Goal: Communication & Community: Answer question/provide support

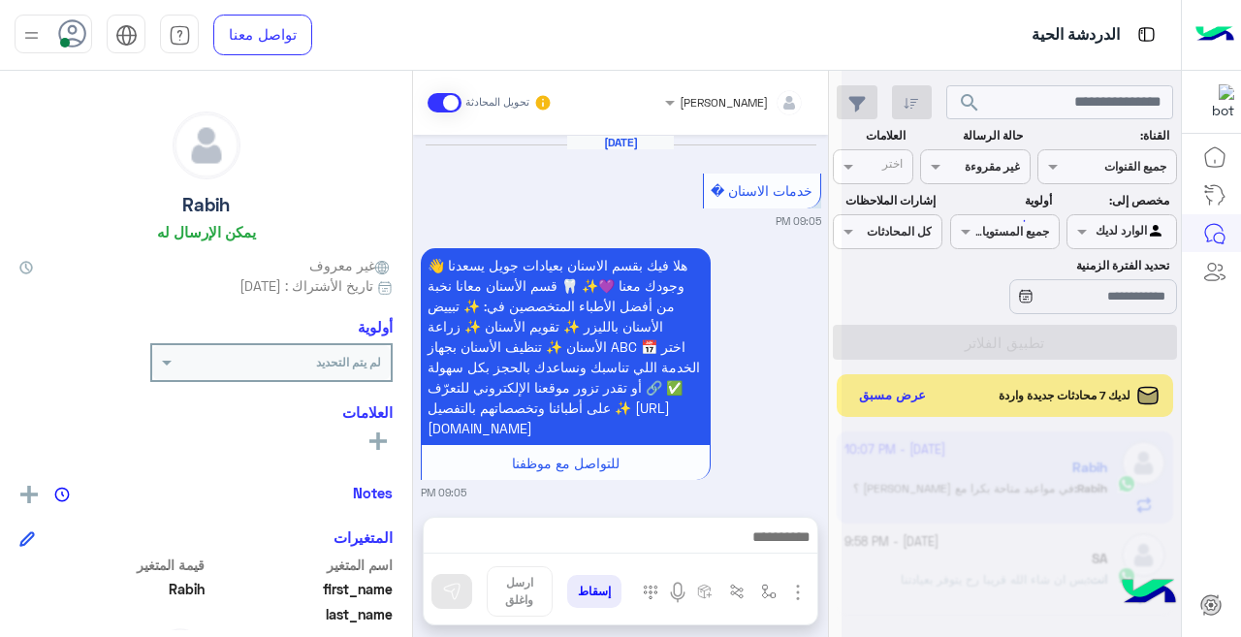
scroll to position [664, 0]
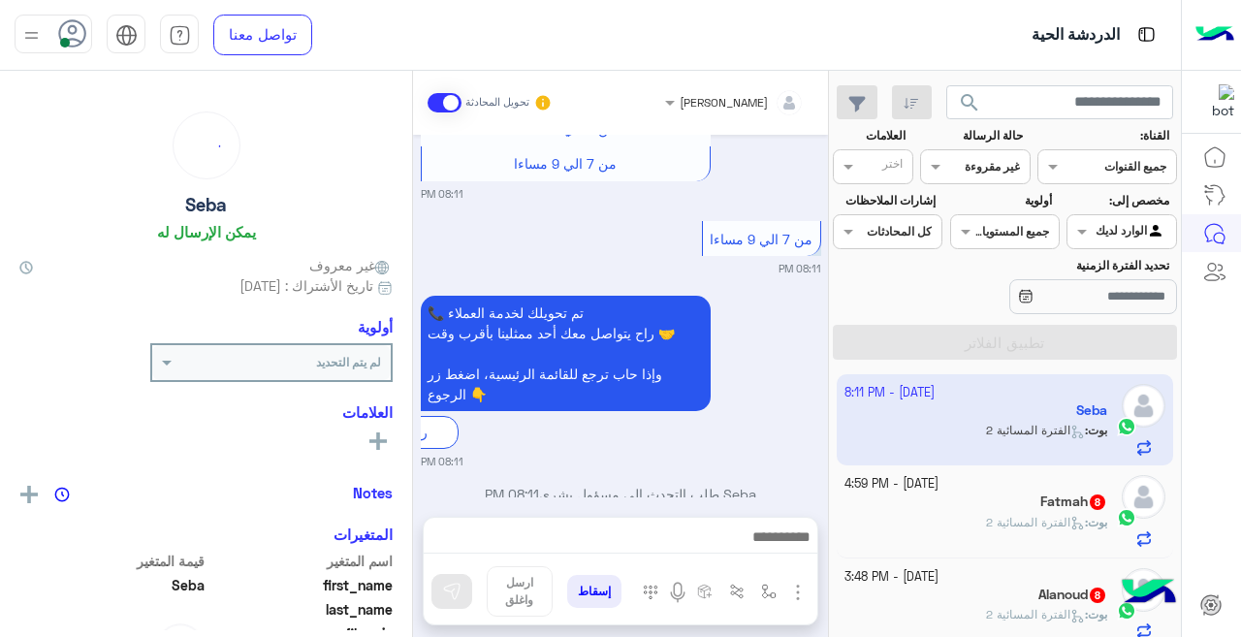
scroll to position [757, 0]
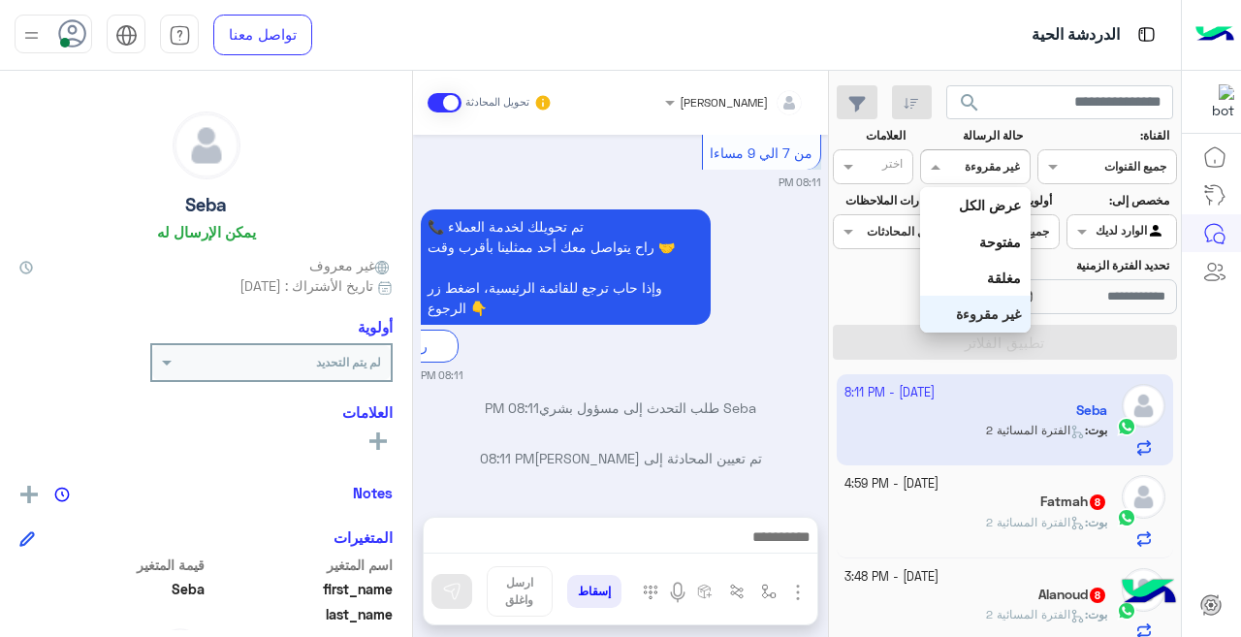
click at [953, 160] on div at bounding box center [975, 164] width 108 height 18
click at [982, 311] on b "غير مقروءة" at bounding box center [988, 313] width 65 height 16
drag, startPoint x: 950, startPoint y: 160, endPoint x: 984, endPoint y: 195, distance: 48.7
click at [952, 160] on div at bounding box center [975, 164] width 108 height 18
click at [985, 199] on b "عرض الكل" at bounding box center [990, 205] width 62 height 16
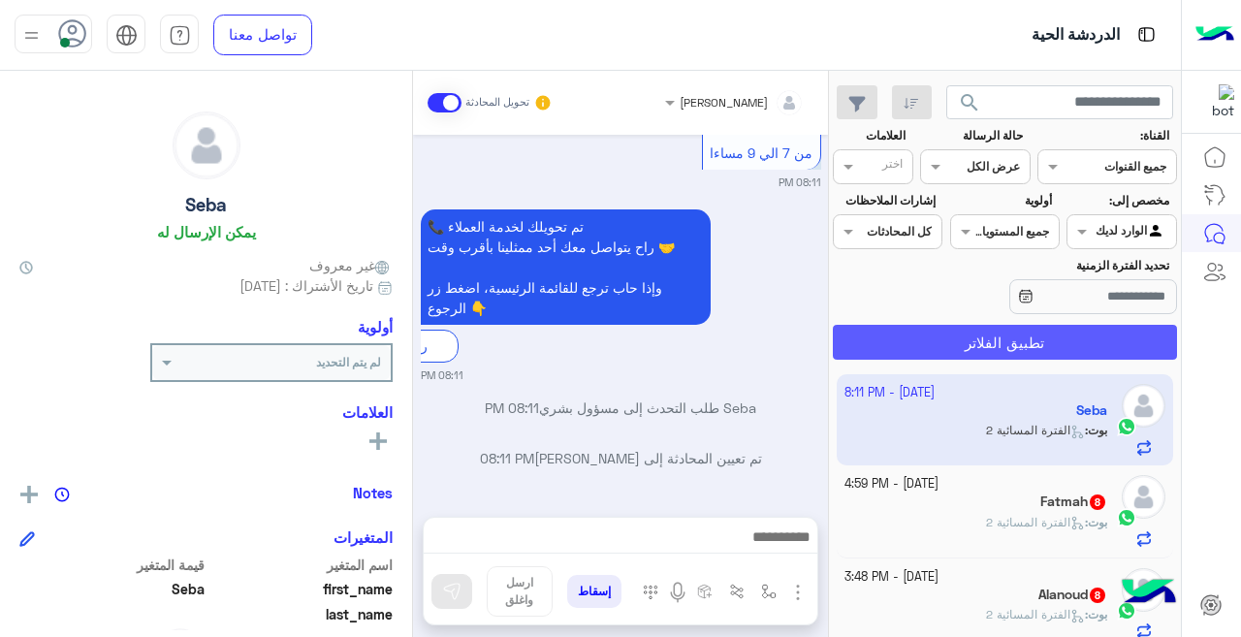
click at [989, 349] on button "تطبيق الفلاتر" at bounding box center [1005, 342] width 344 height 35
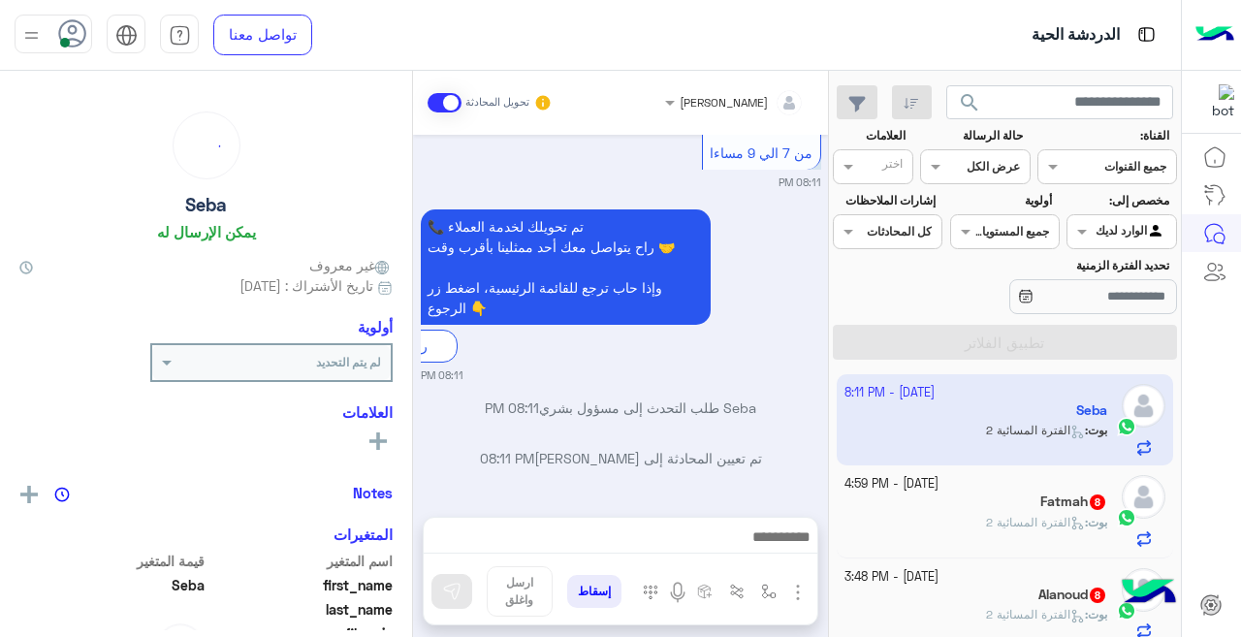
click at [938, 165] on span at bounding box center [933, 166] width 24 height 20
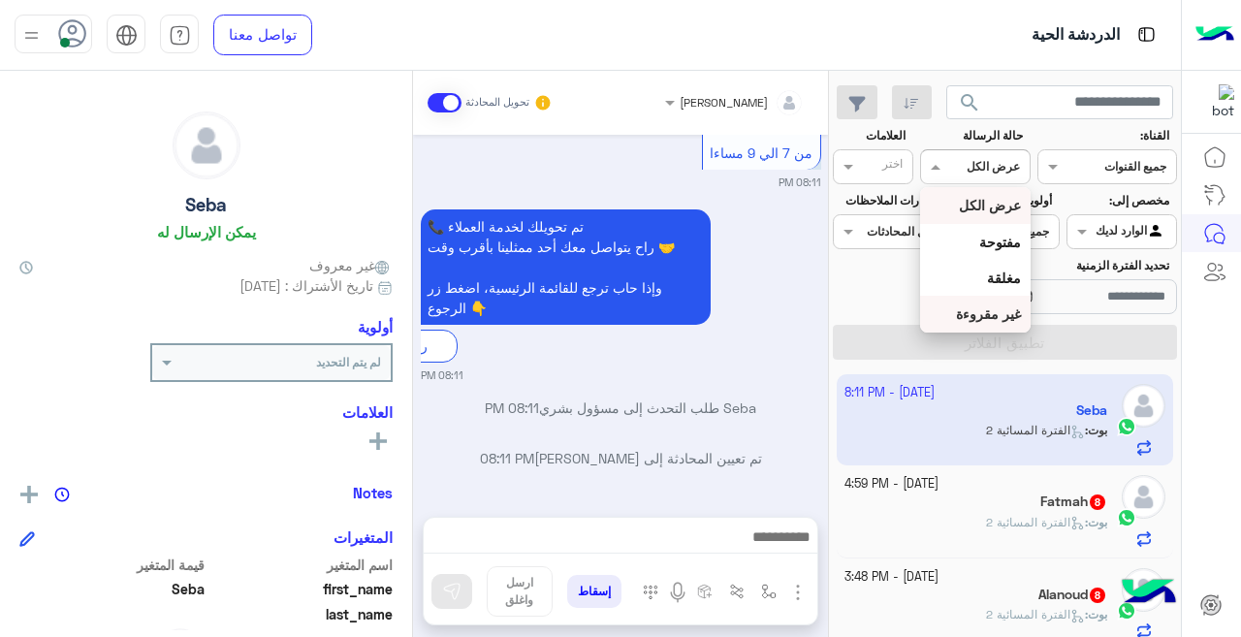
click at [992, 313] on b "غير مقروءة" at bounding box center [988, 313] width 65 height 16
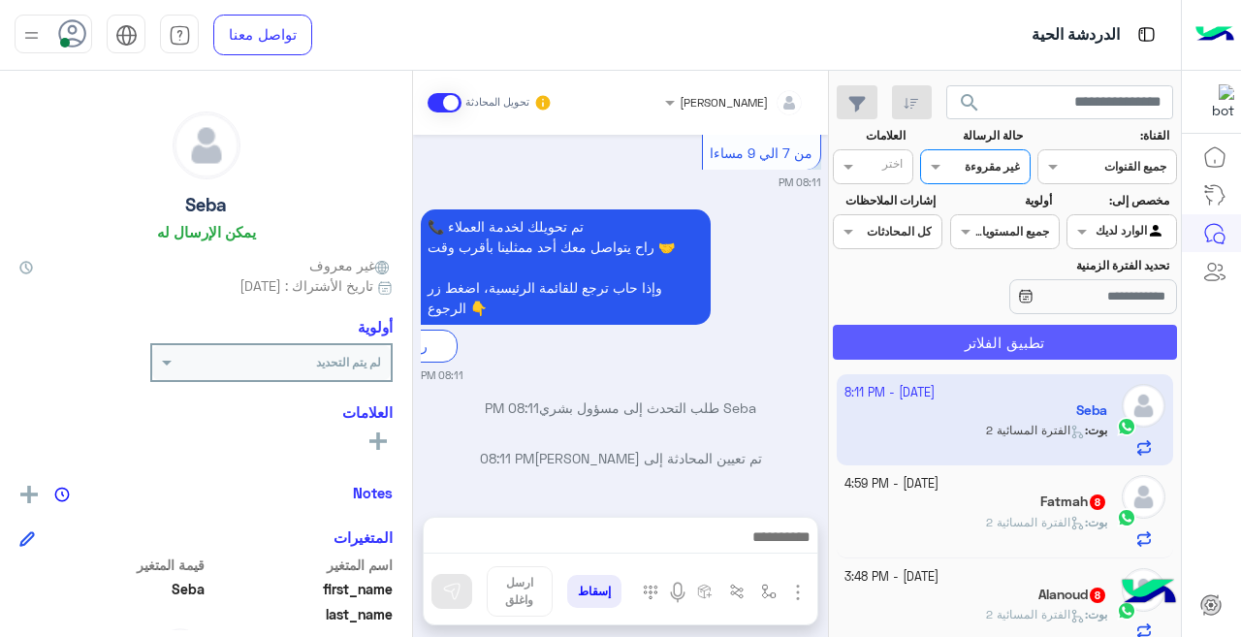
click at [922, 347] on button "تطبيق الفلاتر" at bounding box center [1005, 342] width 344 height 35
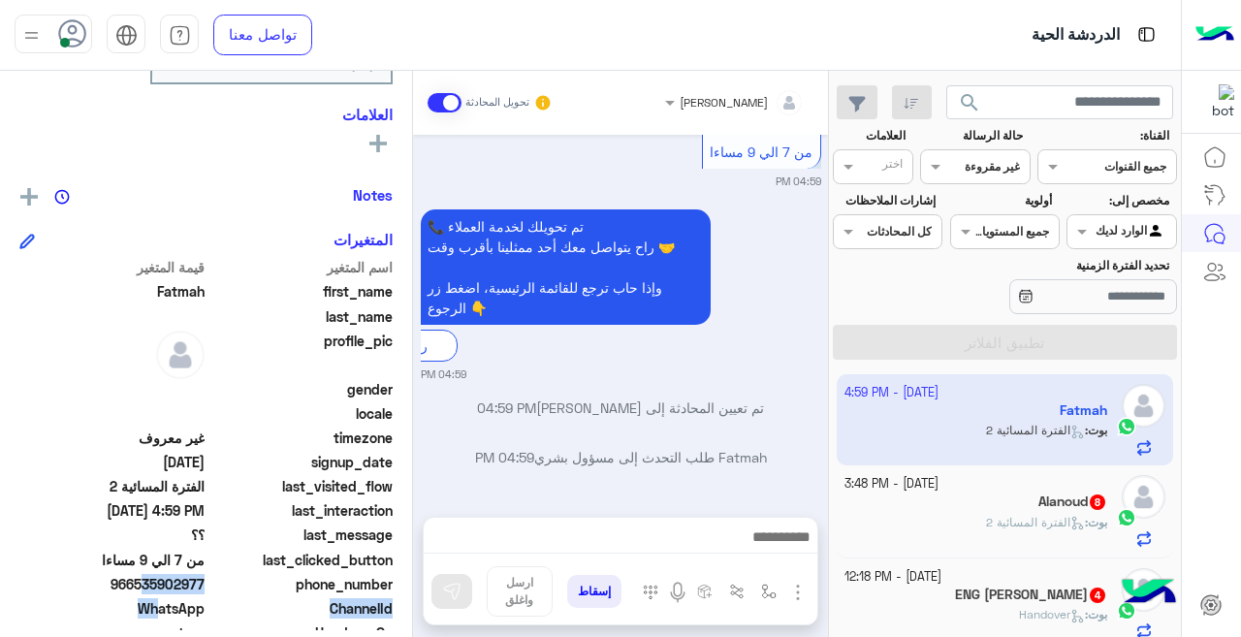
scroll to position [306, 0]
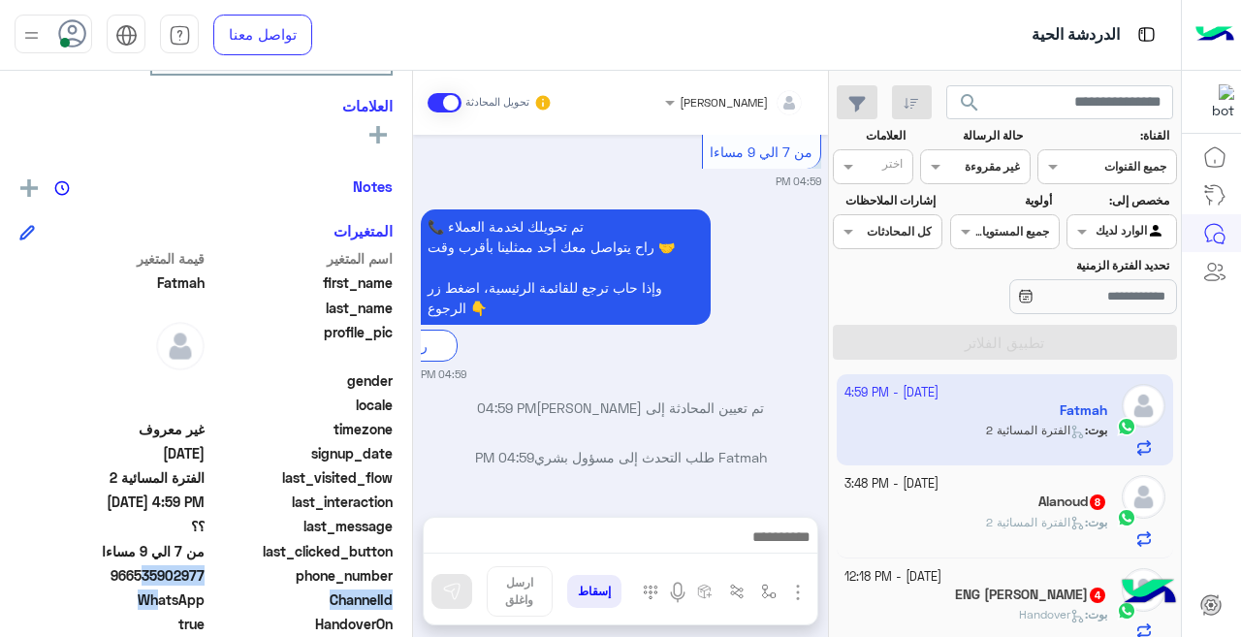
drag, startPoint x: 135, startPoint y: 612, endPoint x: 208, endPoint y: 574, distance: 82.8
click at [208, 574] on div "phone_number [PHONE_NUMBER]" at bounding box center [205, 577] width 373 height 24
copy span "535902977"
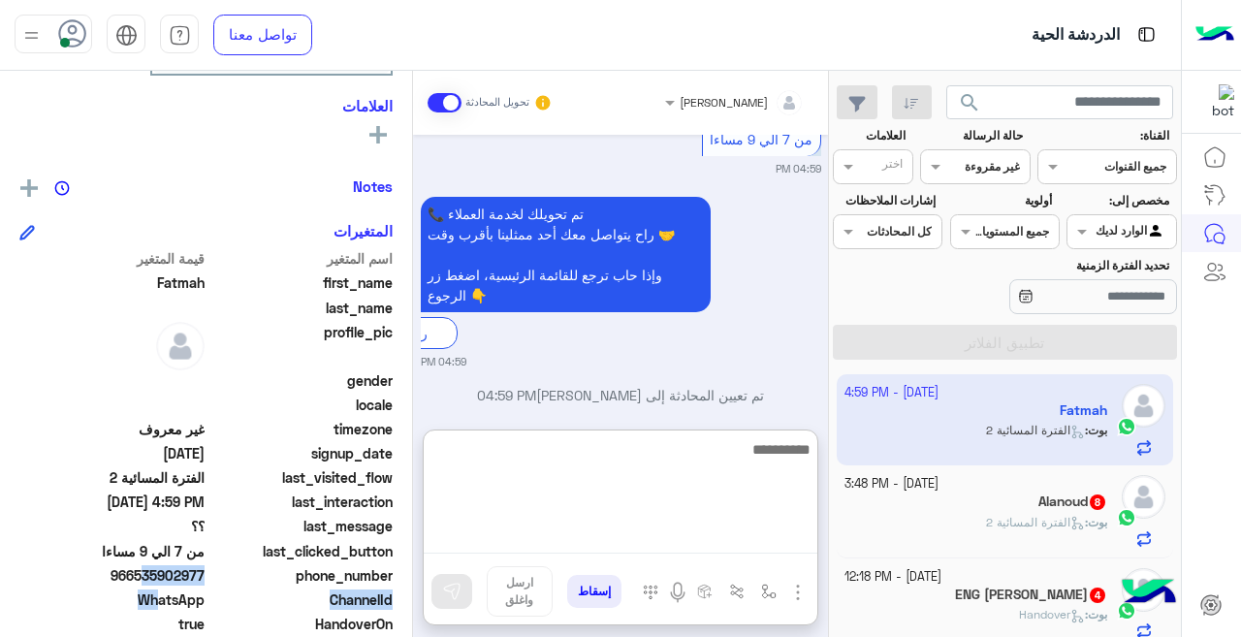
click at [572, 544] on textarea at bounding box center [621, 495] width 394 height 116
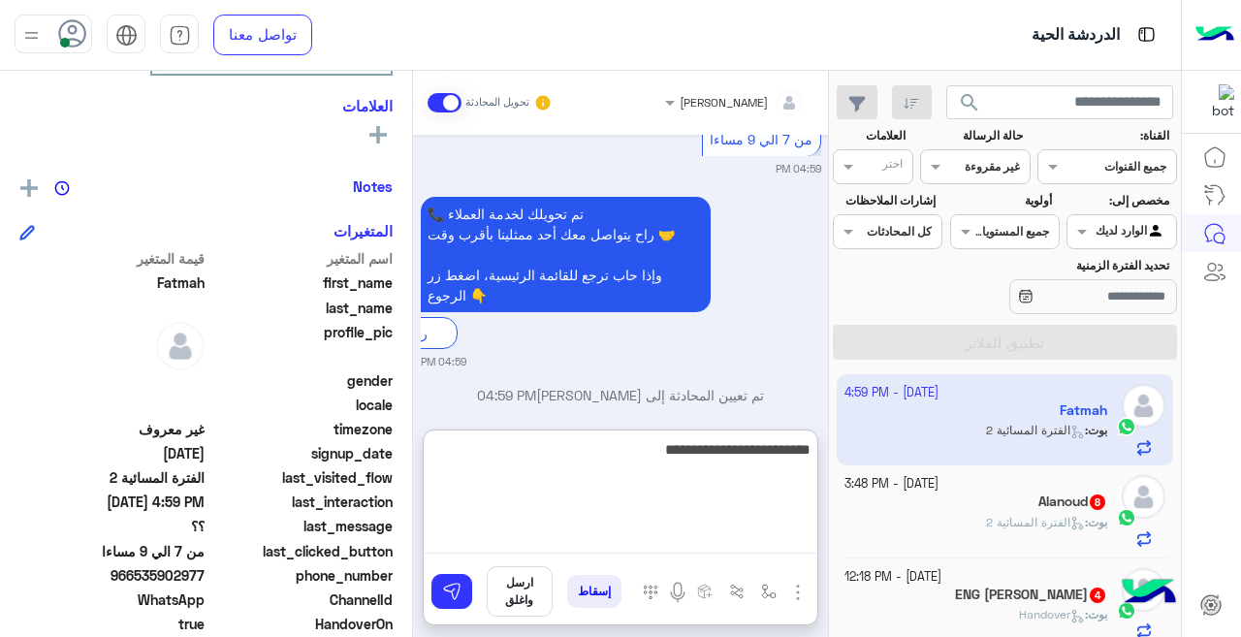
type textarea "**********"
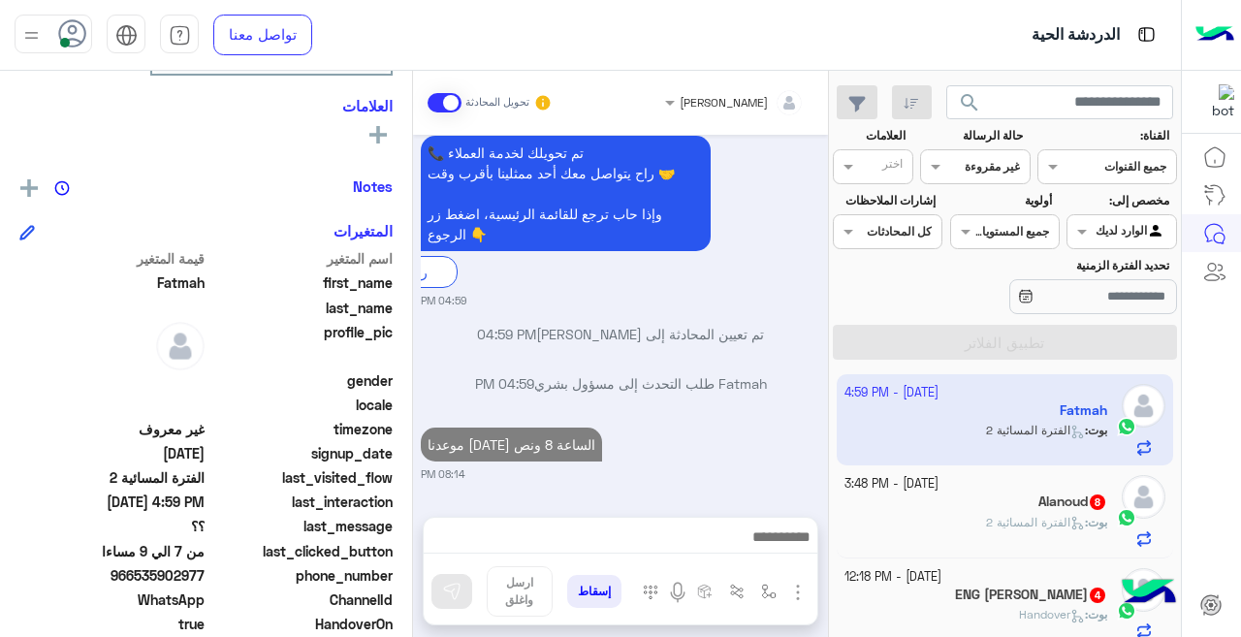
click at [1039, 511] on div "Alanoud 8" at bounding box center [976, 503] width 264 height 20
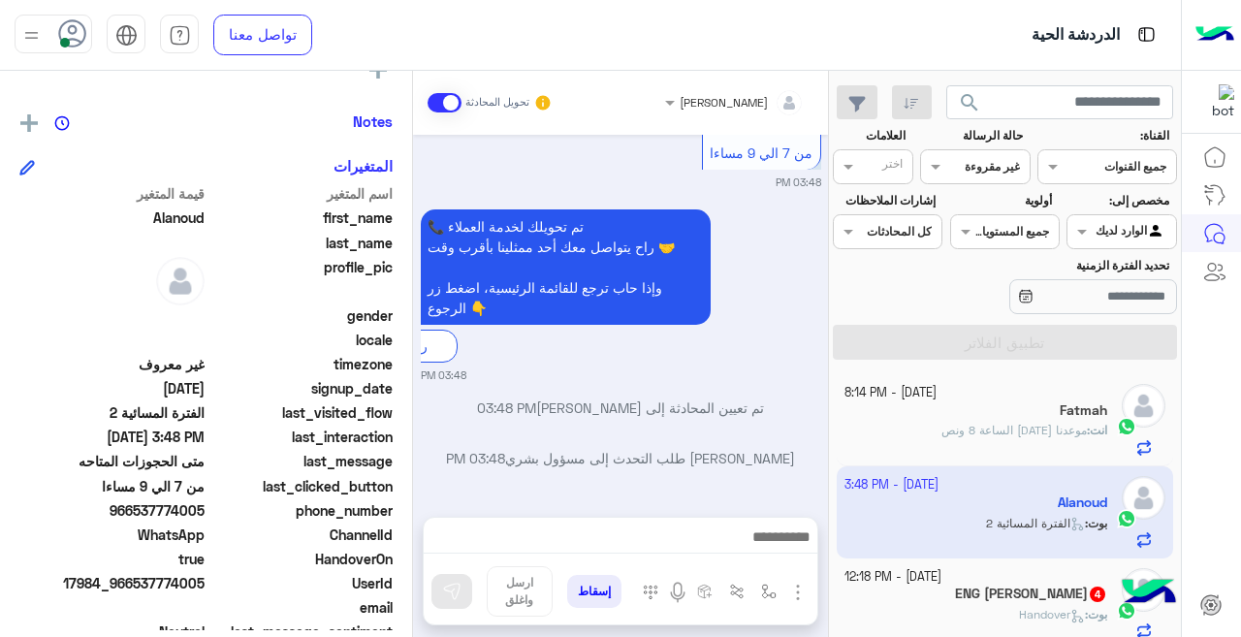
scroll to position [757, 0]
drag, startPoint x: 139, startPoint y: 581, endPoint x: 206, endPoint y: 589, distance: 67.5
click at [205, 589] on span "17984_966537774005" at bounding box center [111, 583] width 185 height 20
copy span "537774005"
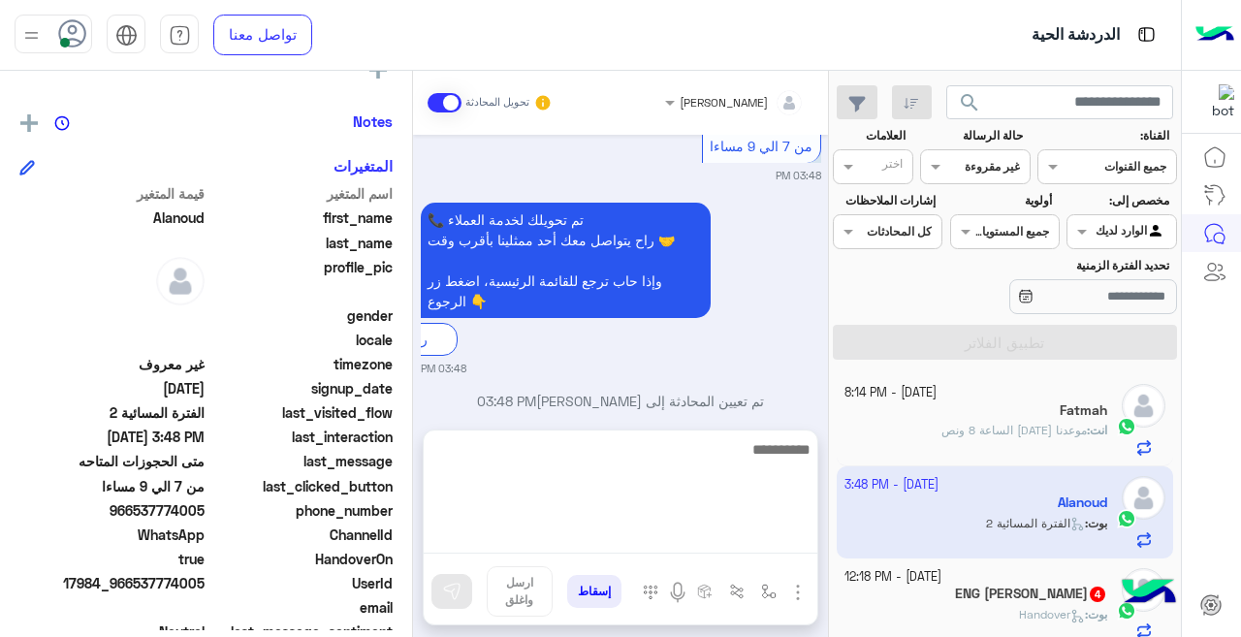
click at [528, 539] on textarea at bounding box center [621, 495] width 394 height 116
type textarea "**********"
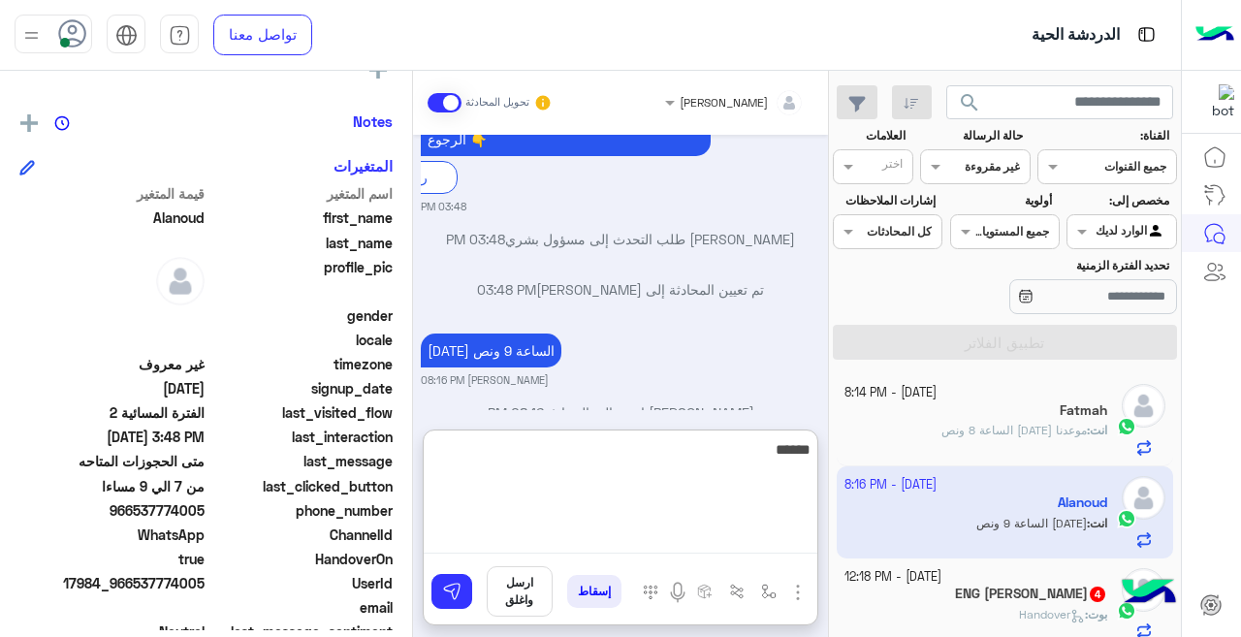
scroll to position [969, 0]
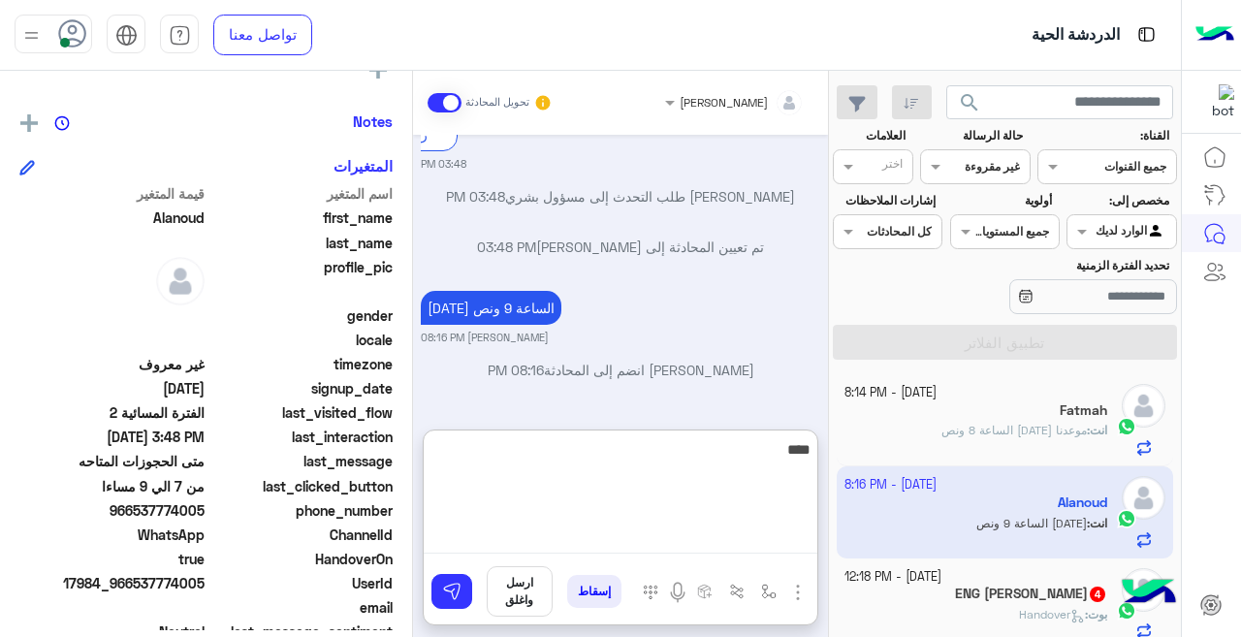
type textarea "*****"
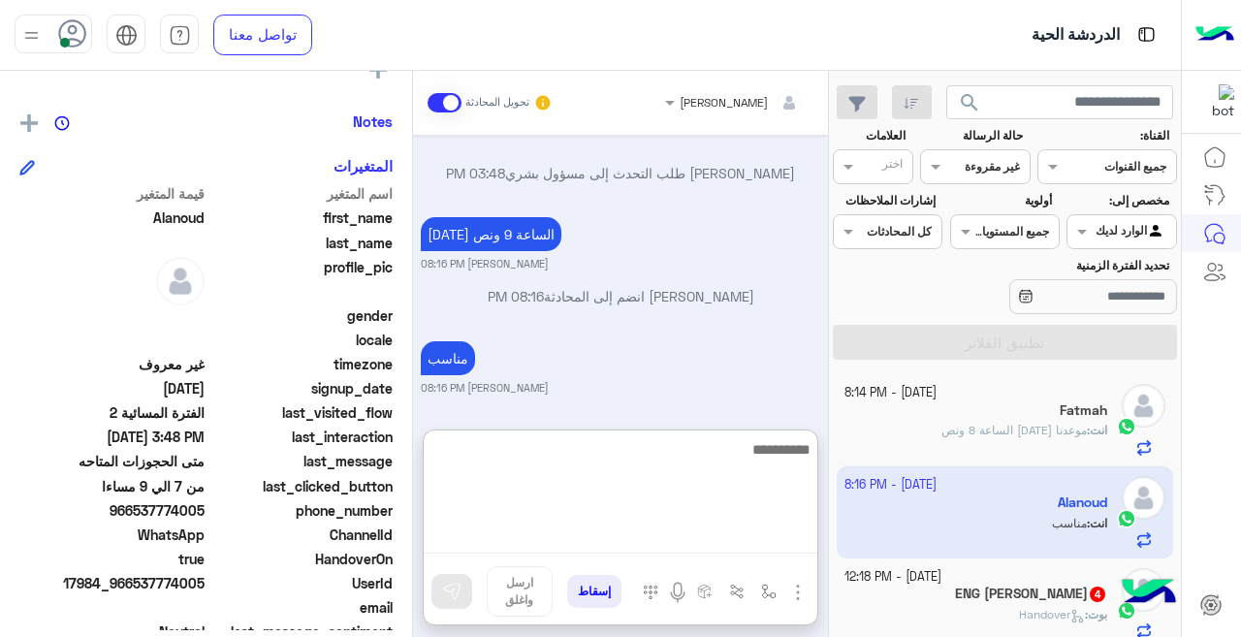
scroll to position [1042, 0]
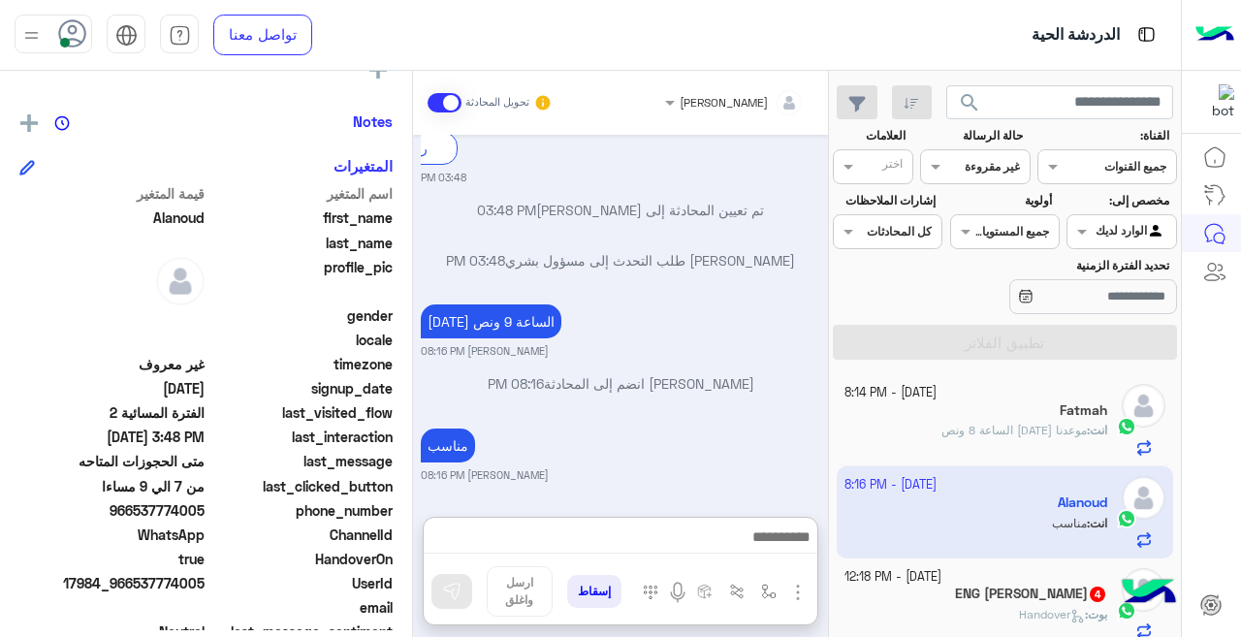
click at [965, 604] on div "ENG [PERSON_NAME] 4" at bounding box center [976, 596] width 264 height 20
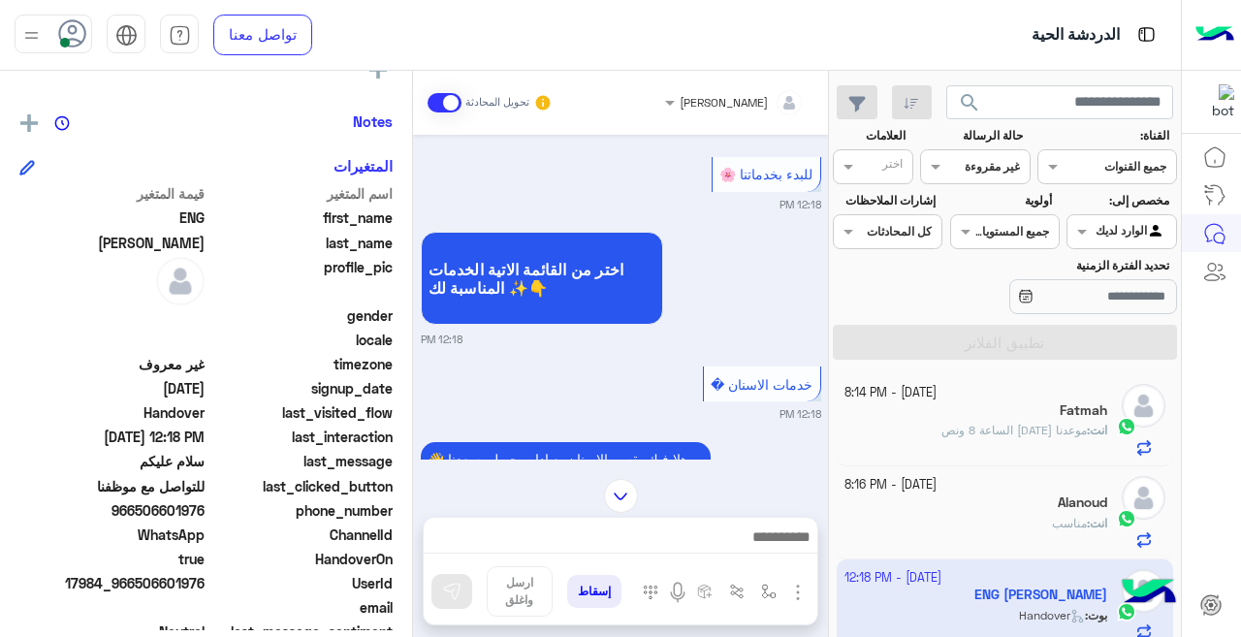
scroll to position [867, 0]
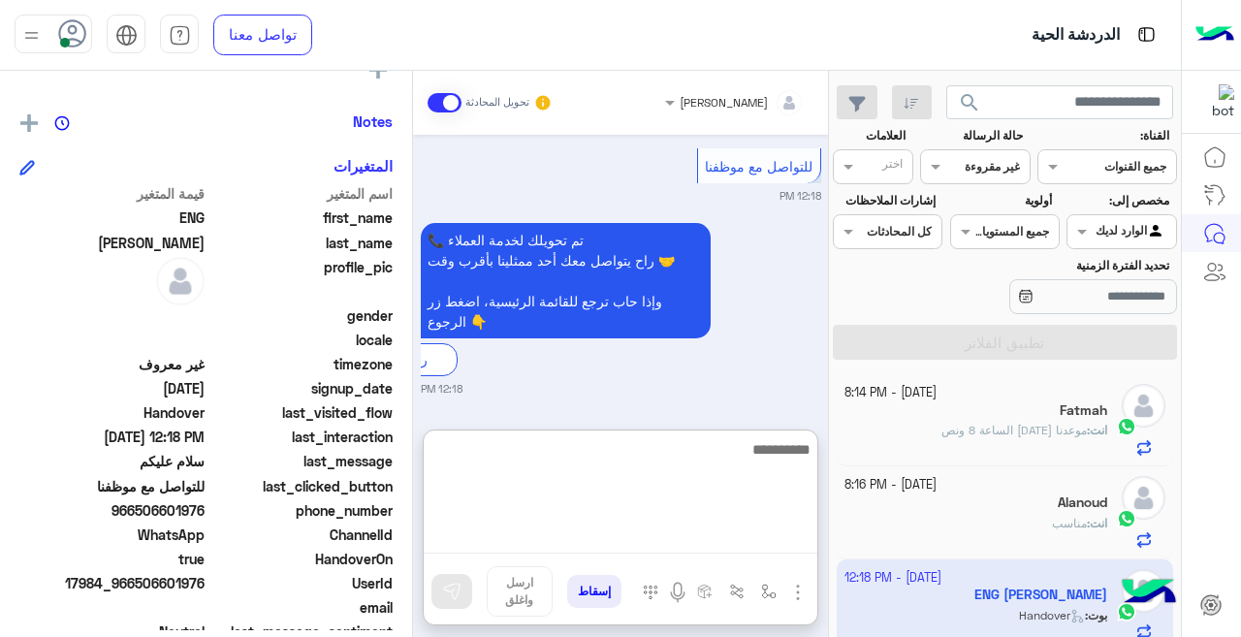
click at [498, 539] on textarea at bounding box center [621, 495] width 394 height 116
type textarea "**********"
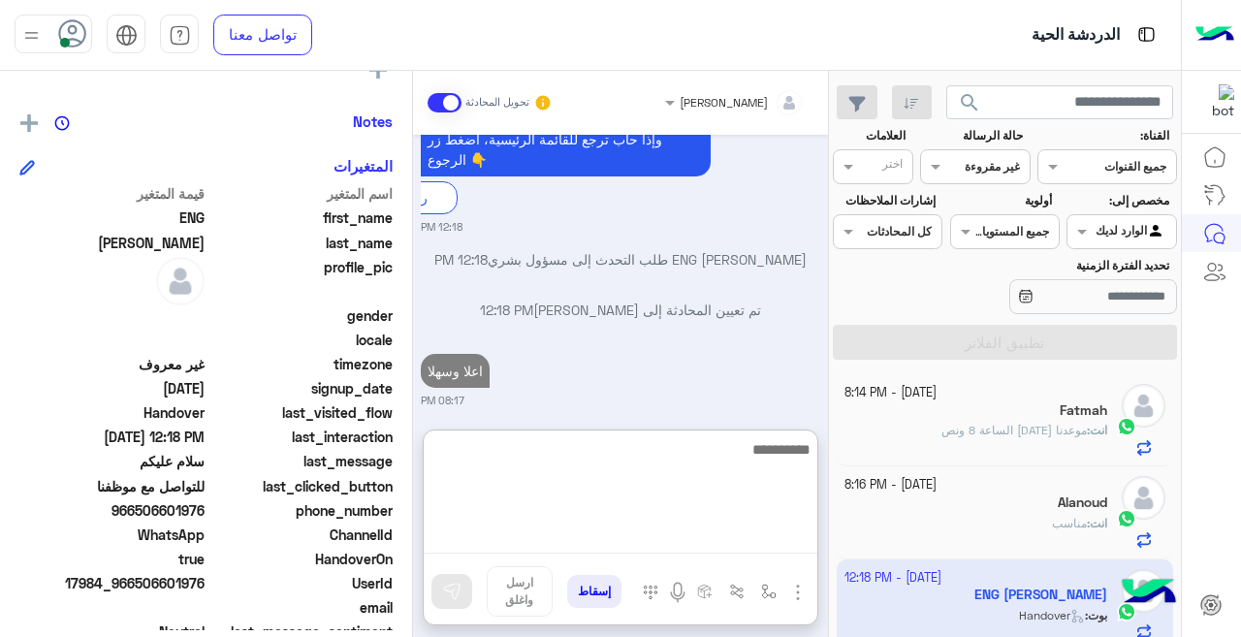
type textarea "*"
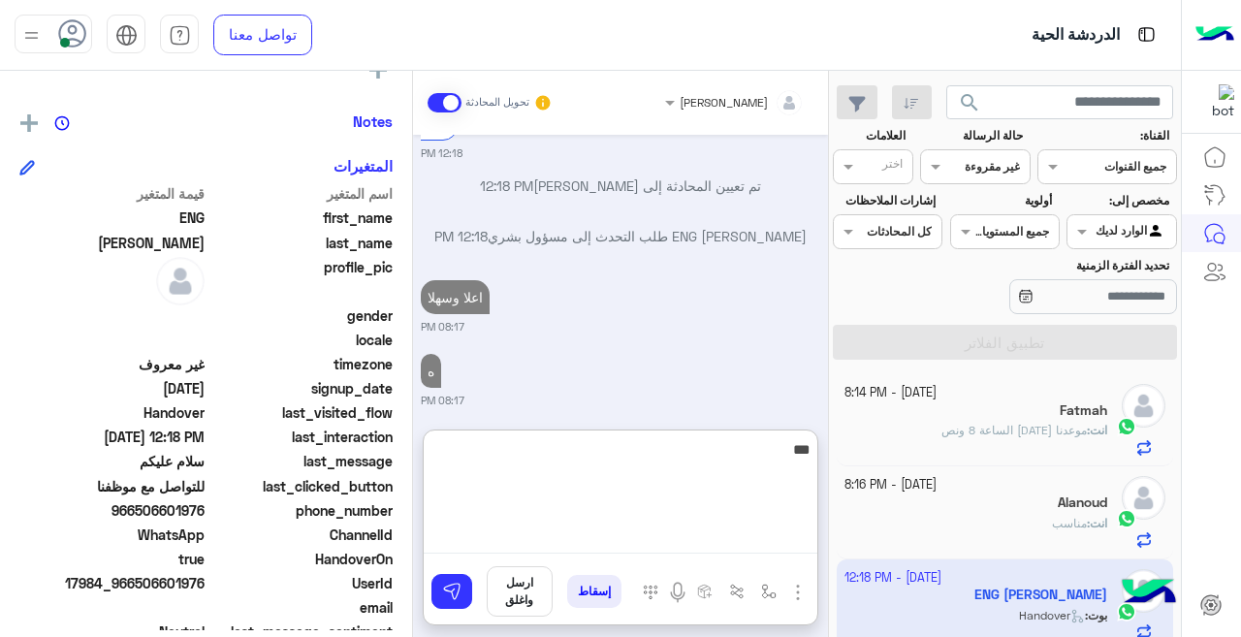
scroll to position [1152, 0]
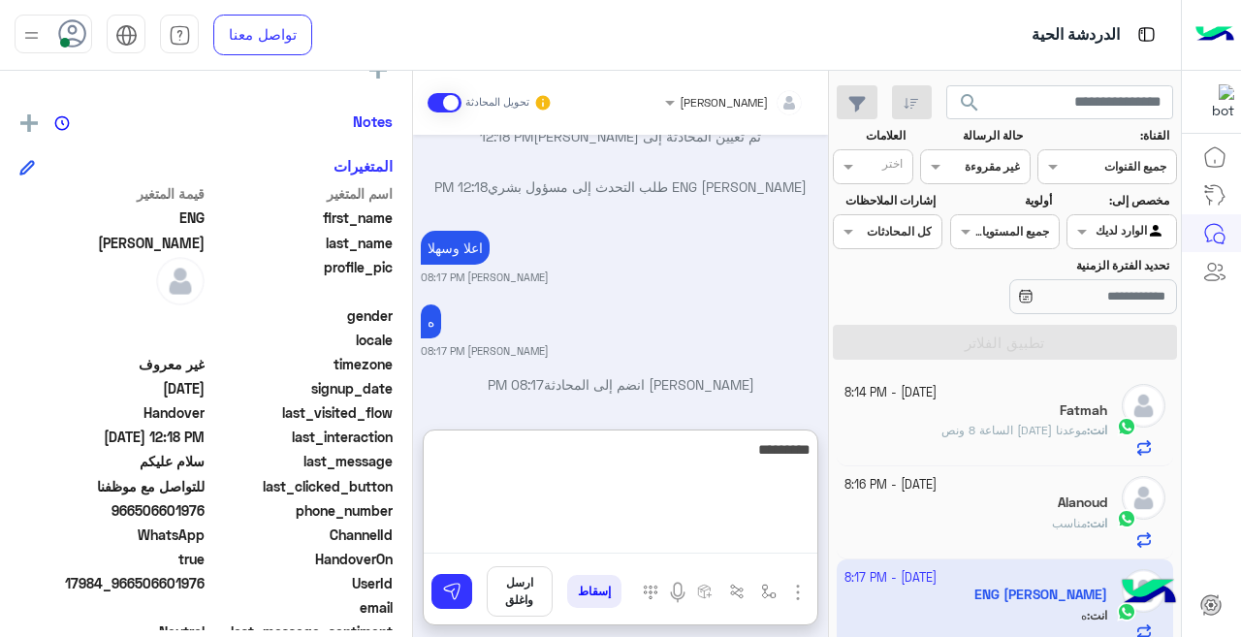
type textarea "**********"
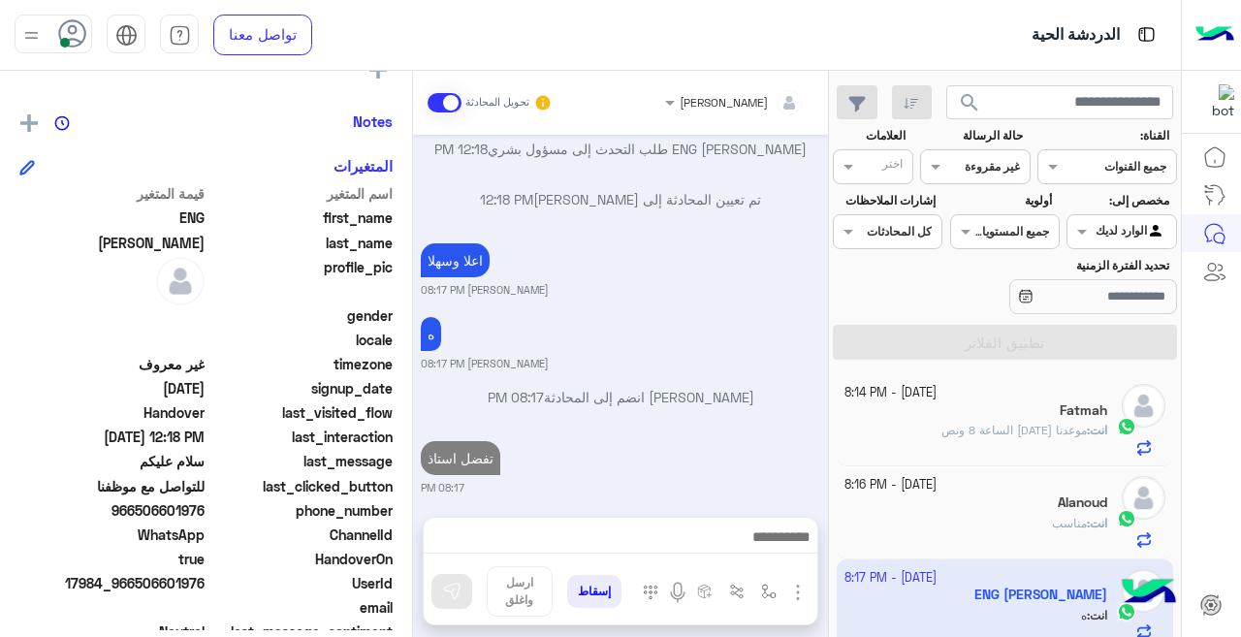
click at [826, 475] on div "[PERSON_NAME] تحويل المحادثة [DATE] سلام عليكم 12:18 PM حياك الله يا ENG 👋 في ع…" at bounding box center [620, 358] width 415 height 574
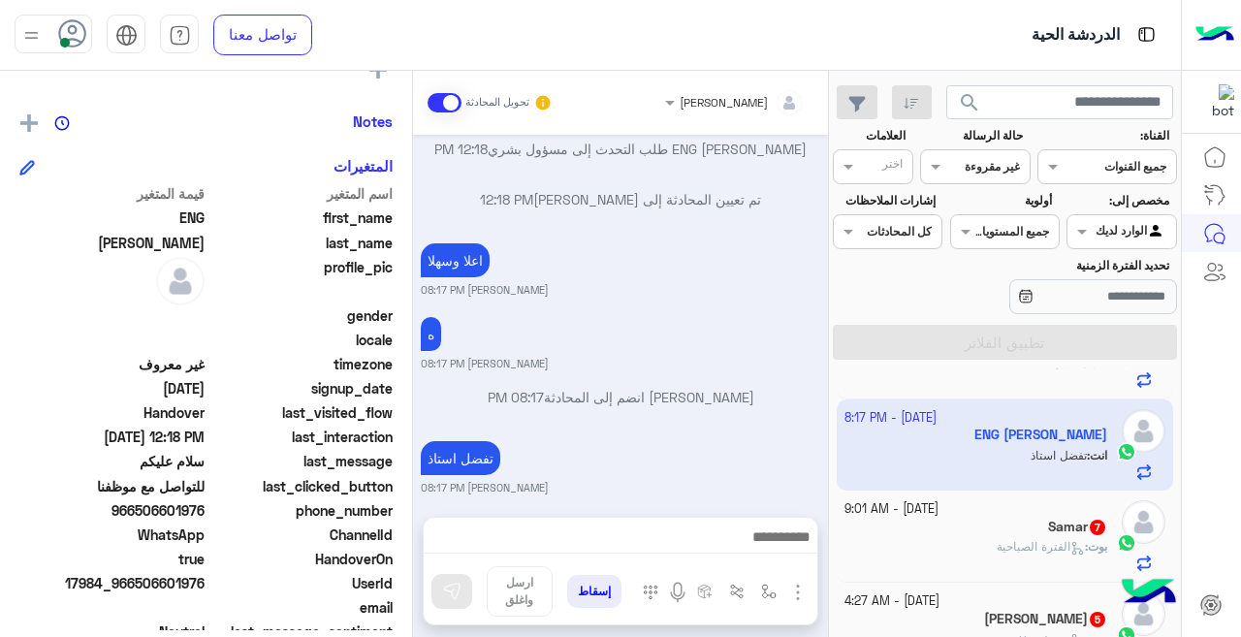
scroll to position [200, 0]
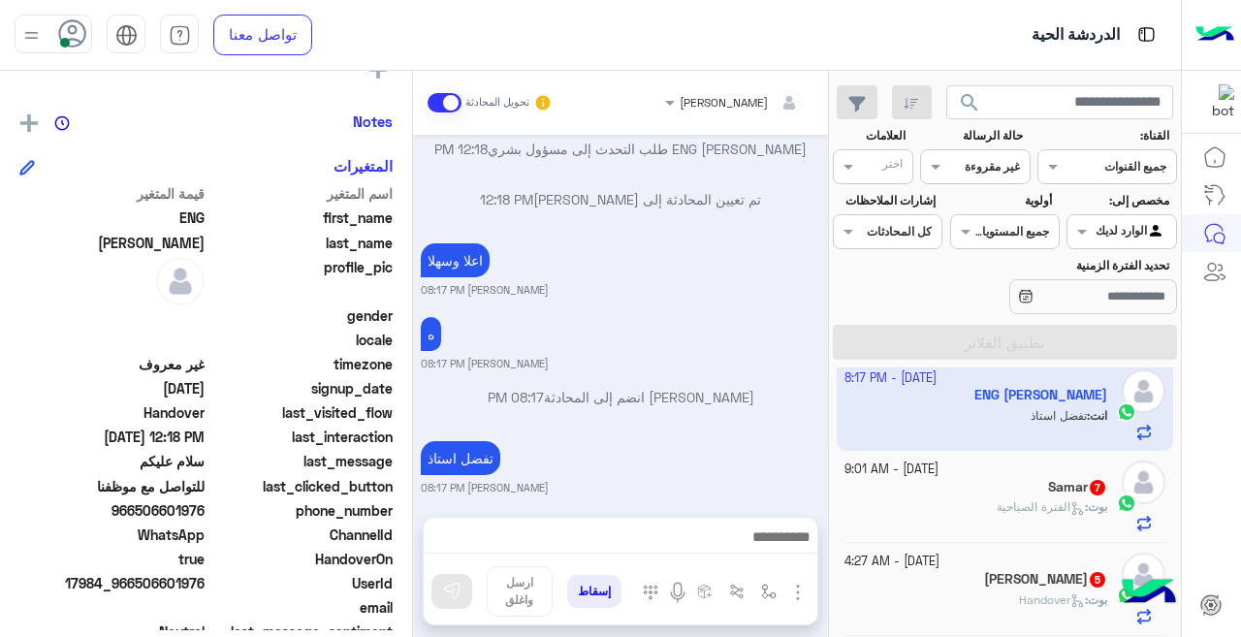
click at [911, 503] on div "بوت : الفترة الصباحية" at bounding box center [976, 515] width 264 height 34
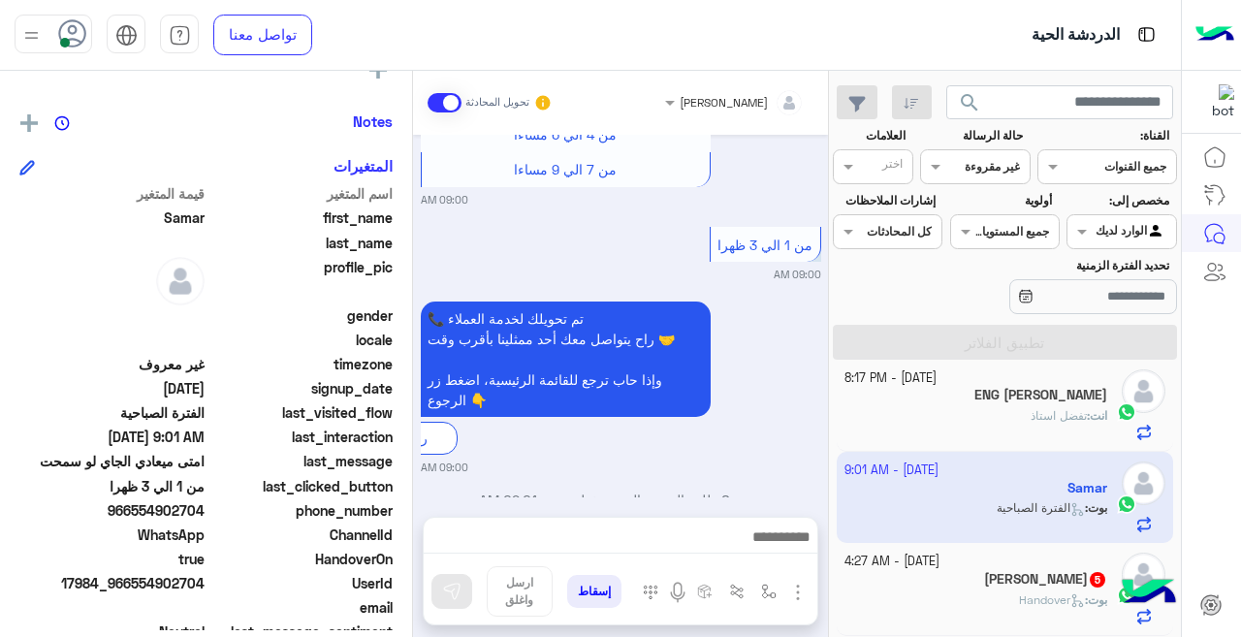
scroll to position [757, 0]
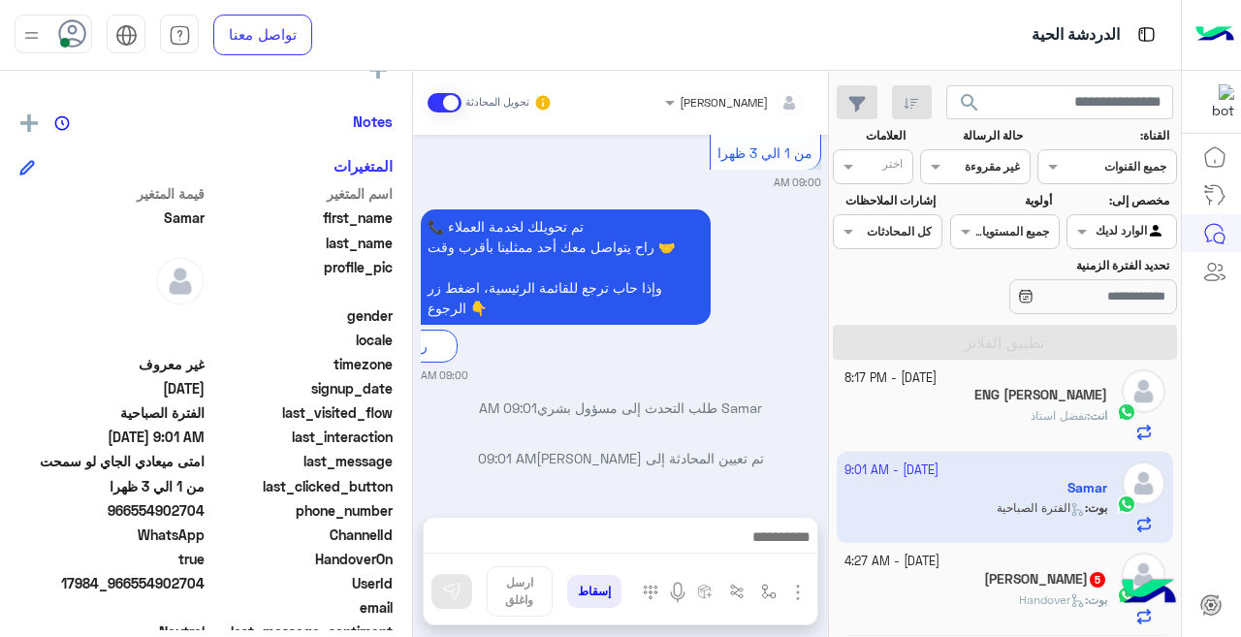
drag, startPoint x: 136, startPoint y: 510, endPoint x: 207, endPoint y: 515, distance: 71.9
click at [207, 515] on div "phone_number [PHONE_NUMBER]" at bounding box center [205, 512] width 373 height 24
drag, startPoint x: 210, startPoint y: 515, endPoint x: 131, endPoint y: 509, distance: 79.7
click at [131, 509] on span "966554902704" at bounding box center [111, 510] width 185 height 20
drag, startPoint x: 132, startPoint y: 509, endPoint x: 148, endPoint y: 508, distance: 16.5
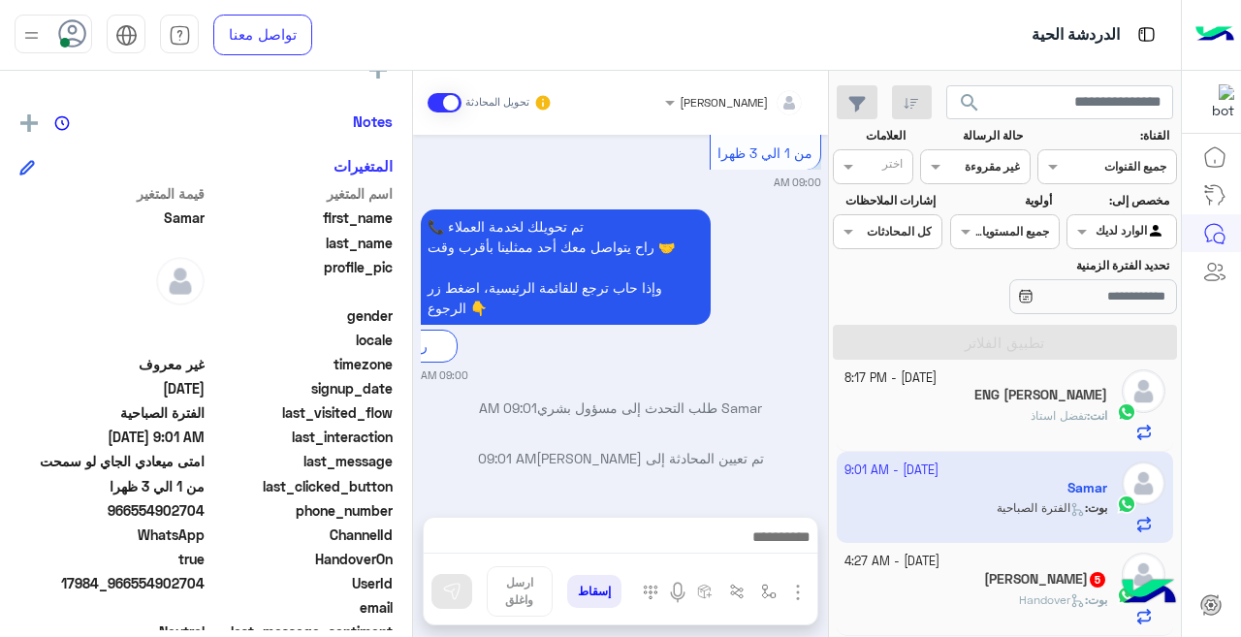
click at [148, 508] on span "966554902704" at bounding box center [111, 510] width 185 height 20
click at [148, 507] on span "966554902704" at bounding box center [111, 510] width 185 height 20
drag, startPoint x: 136, startPoint y: 509, endPoint x: 208, endPoint y: 506, distance: 72.8
click at [208, 506] on div "phone_number [PHONE_NUMBER]" at bounding box center [205, 512] width 373 height 24
copy span "554902704"
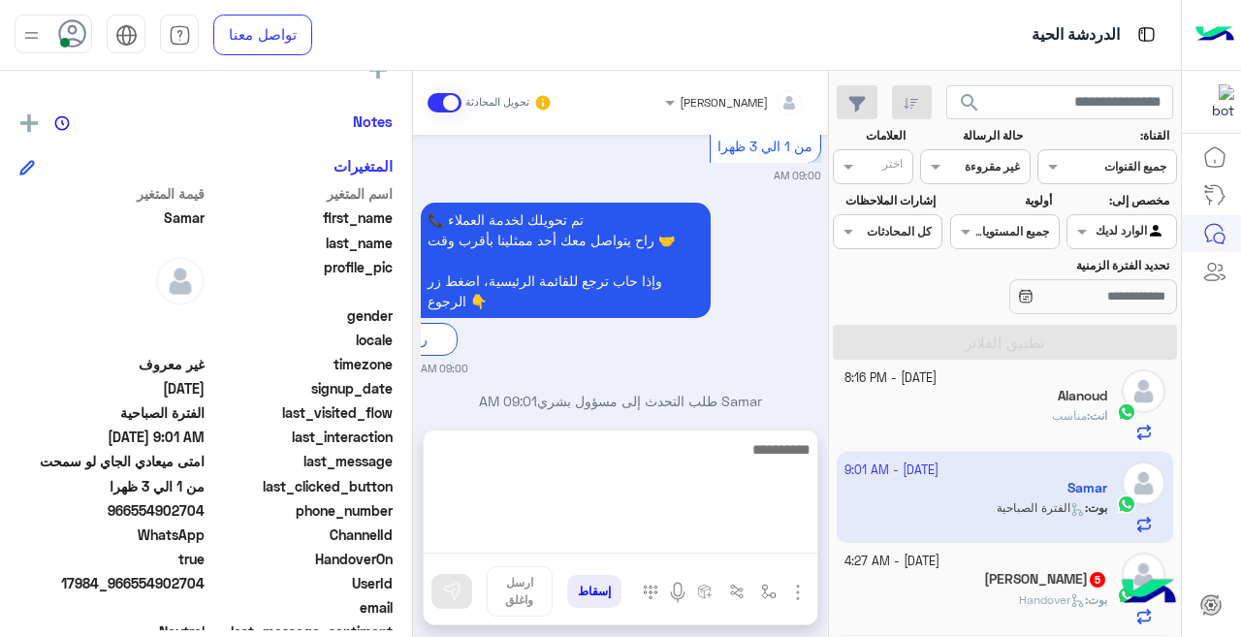
click at [511, 529] on textarea at bounding box center [621, 495] width 394 height 116
type textarea "*****"
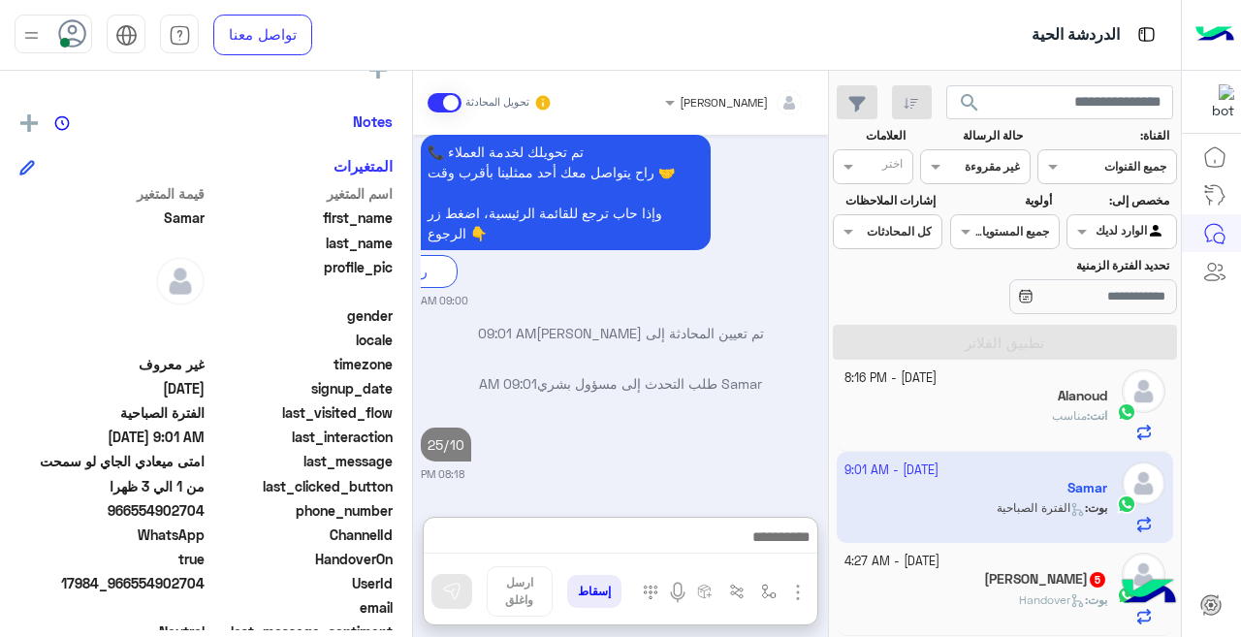
click at [995, 580] on div "[PERSON_NAME] 5" at bounding box center [976, 581] width 264 height 20
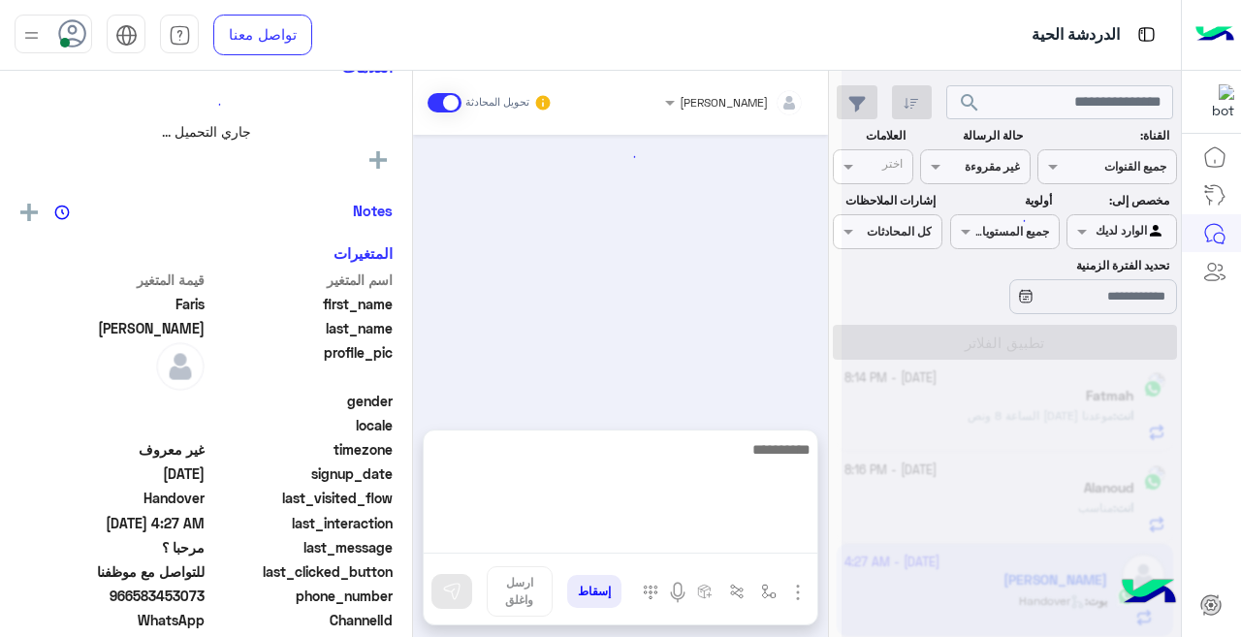
click at [650, 544] on textarea at bounding box center [621, 495] width 394 height 116
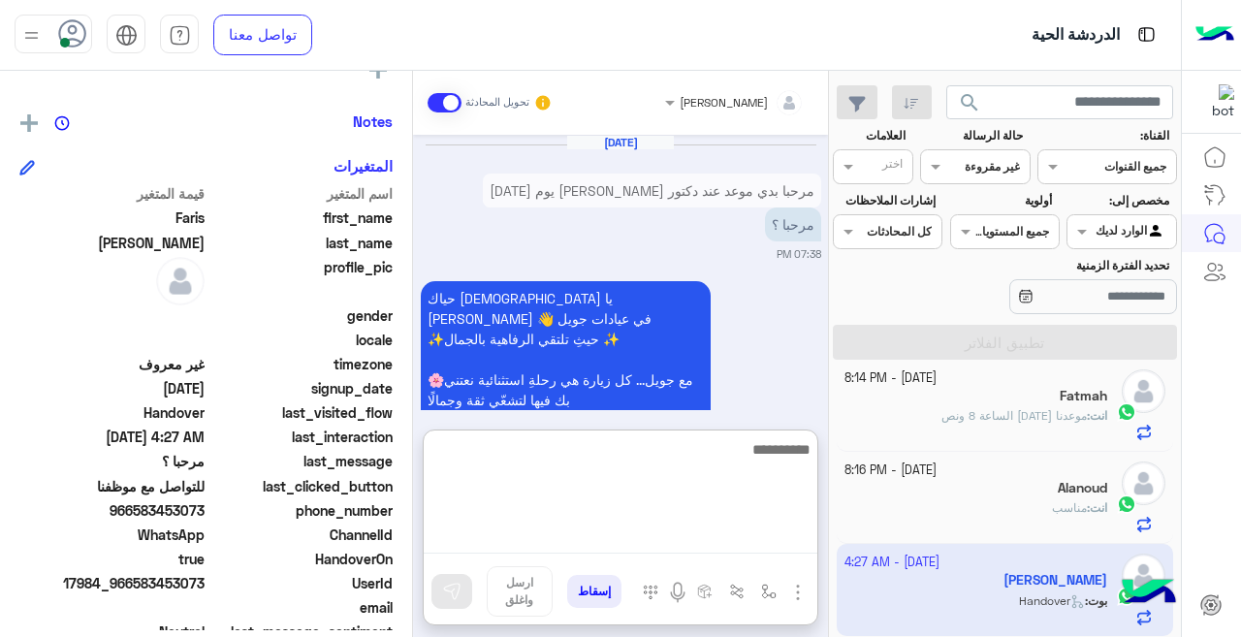
scroll to position [936, 0]
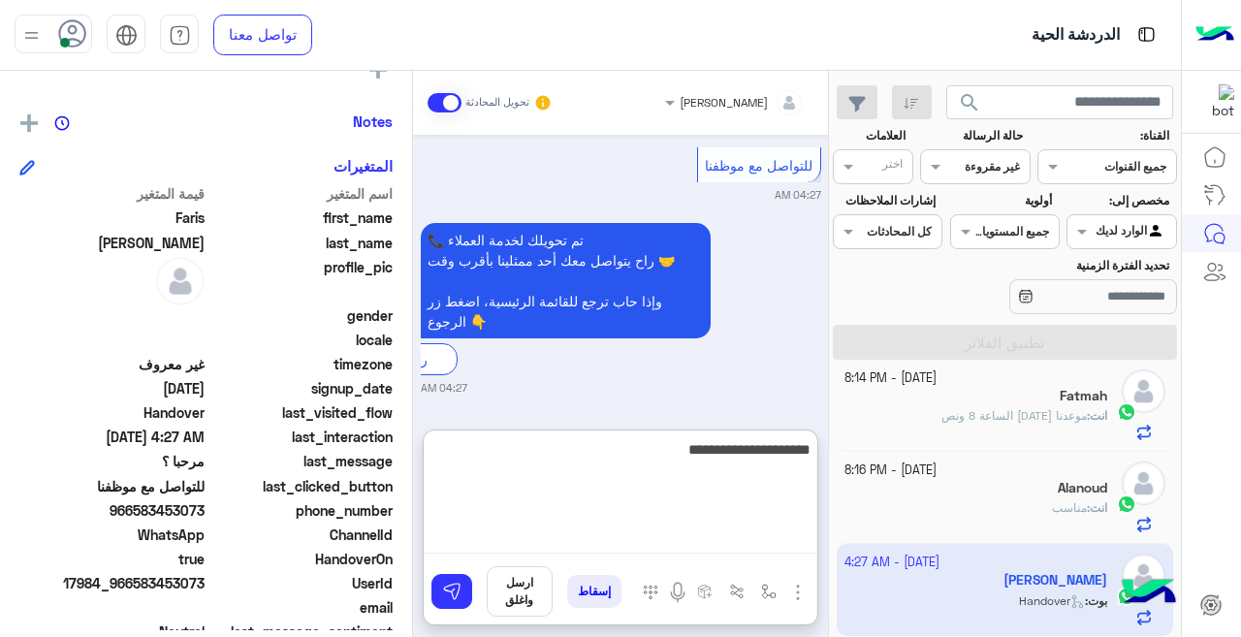
type textarea "**********"
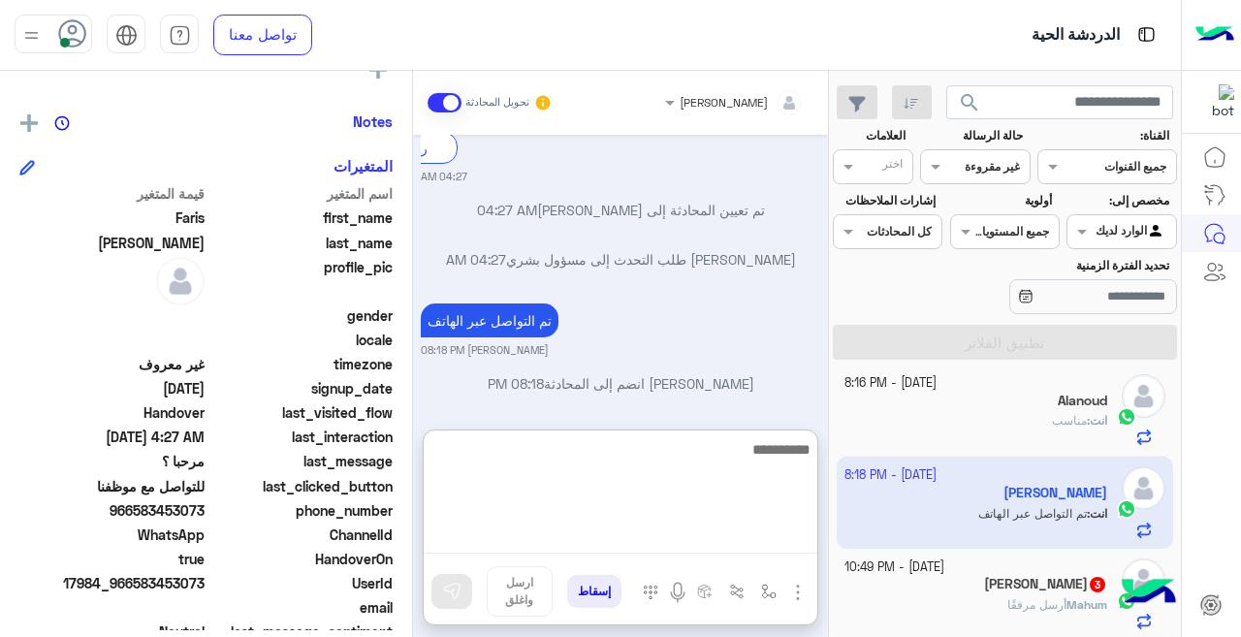
scroll to position [291, 0]
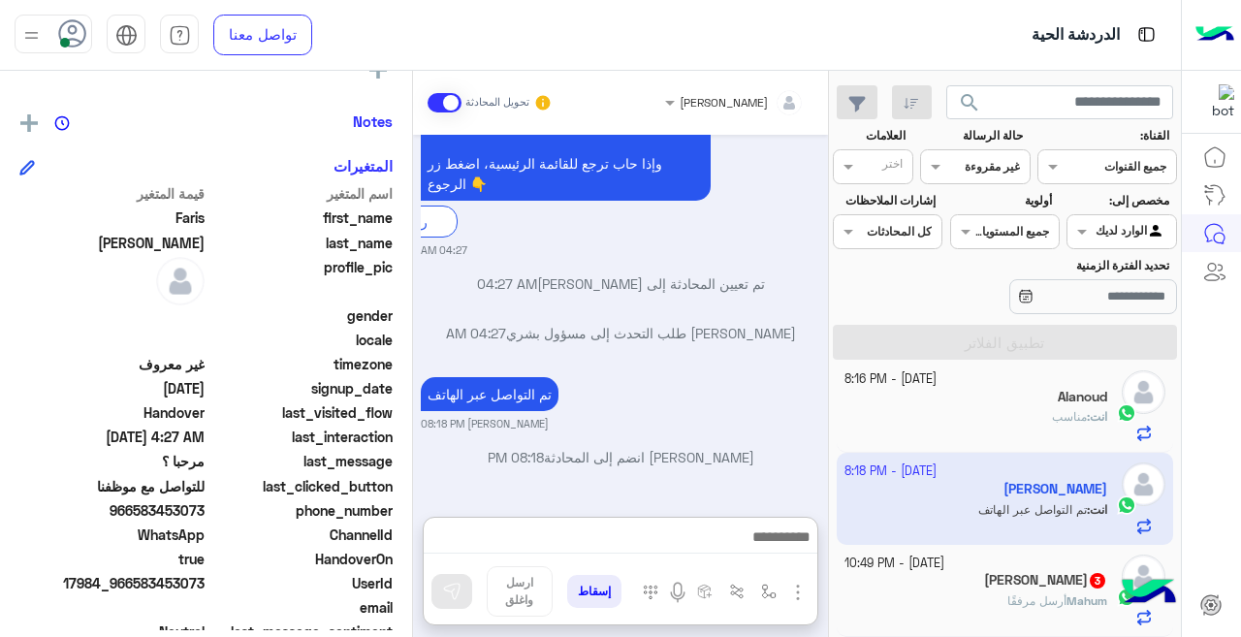
click at [906, 590] on div "[PERSON_NAME] 3" at bounding box center [976, 582] width 264 height 20
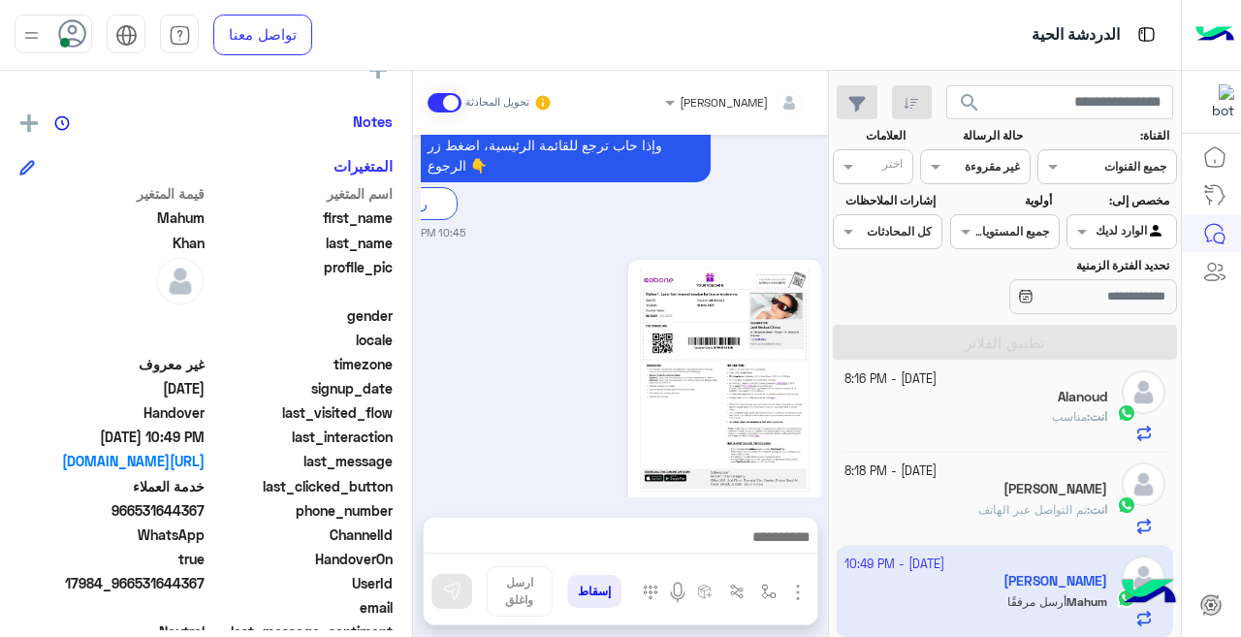
scroll to position [544, 0]
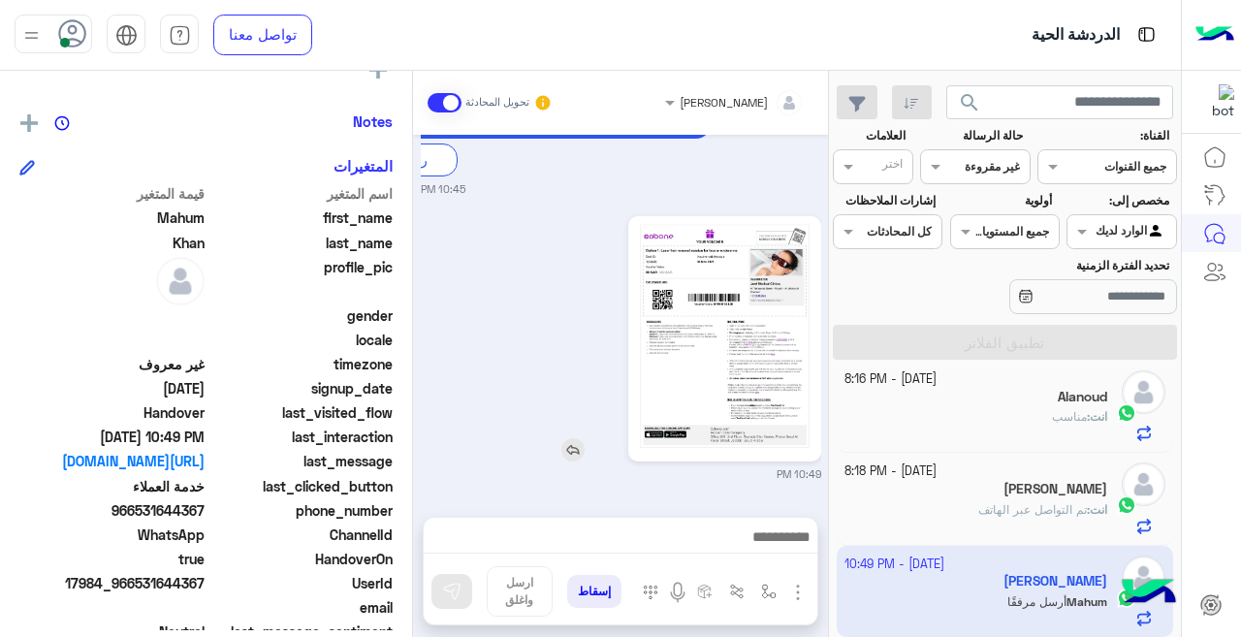
click at [665, 359] on img at bounding box center [724, 339] width 182 height 236
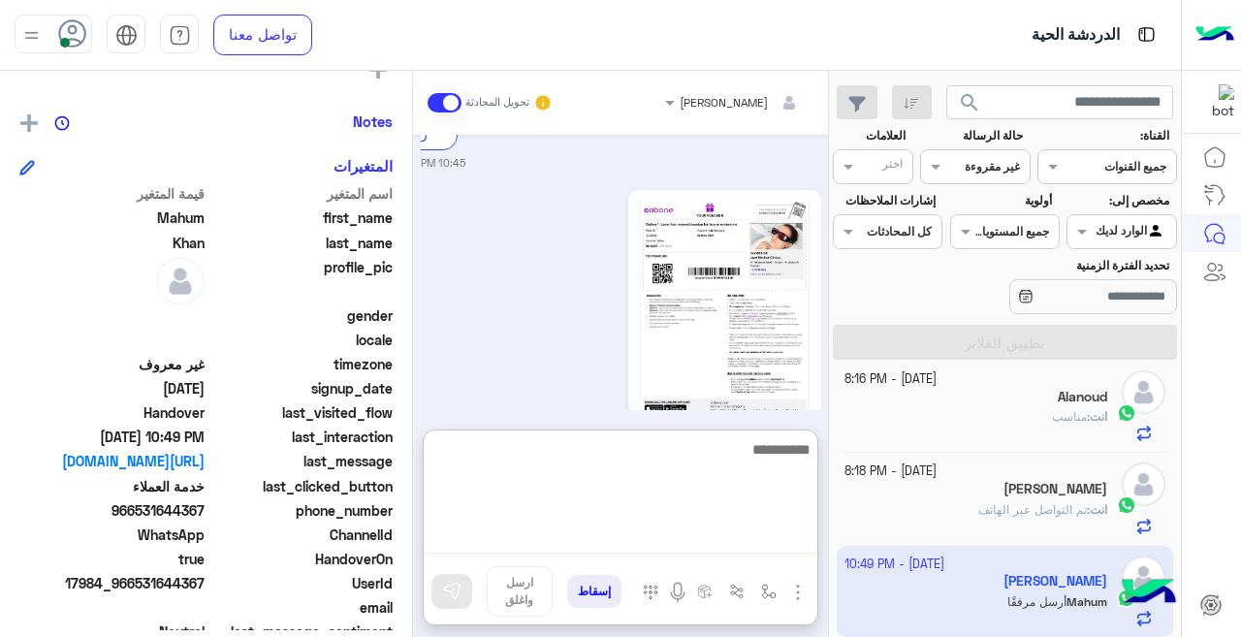
click at [607, 549] on textarea at bounding box center [621, 495] width 394 height 116
type textarea "**********"
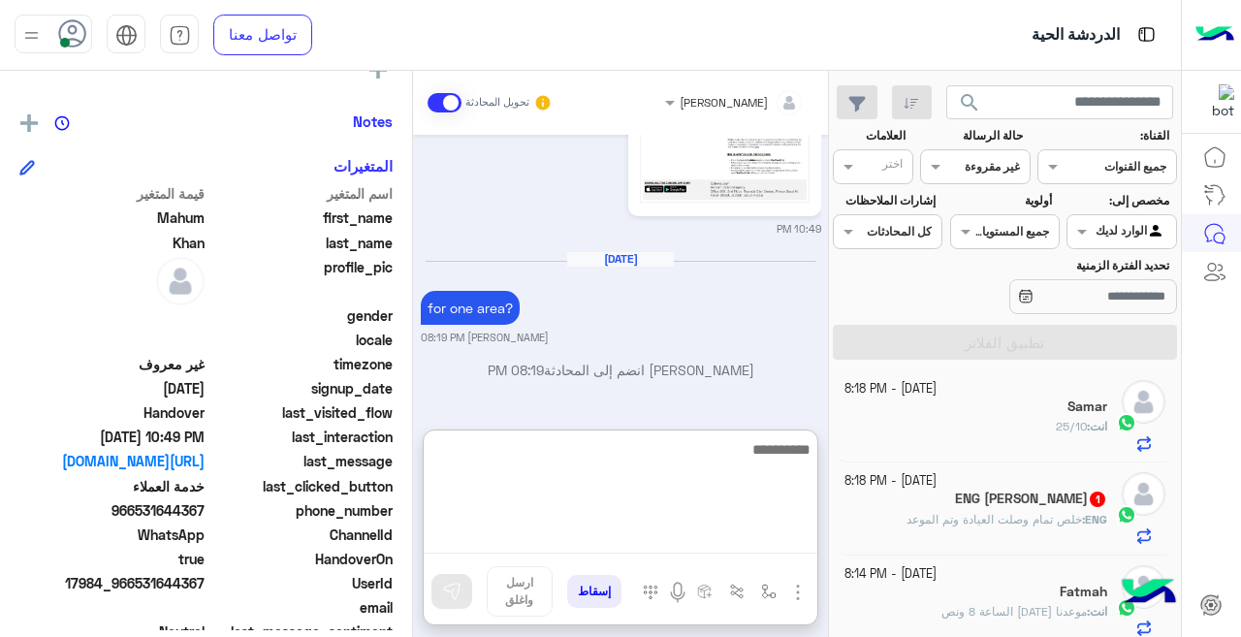
scroll to position [0, 0]
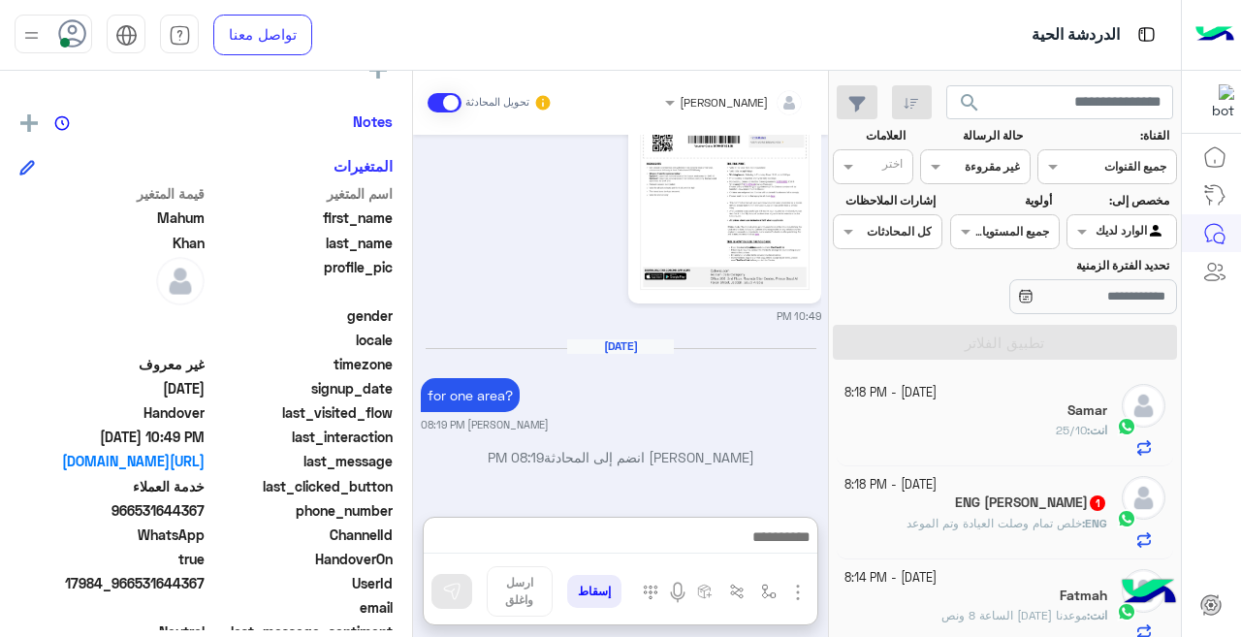
click at [919, 512] on div "ENG [PERSON_NAME] 1" at bounding box center [976, 504] width 264 height 20
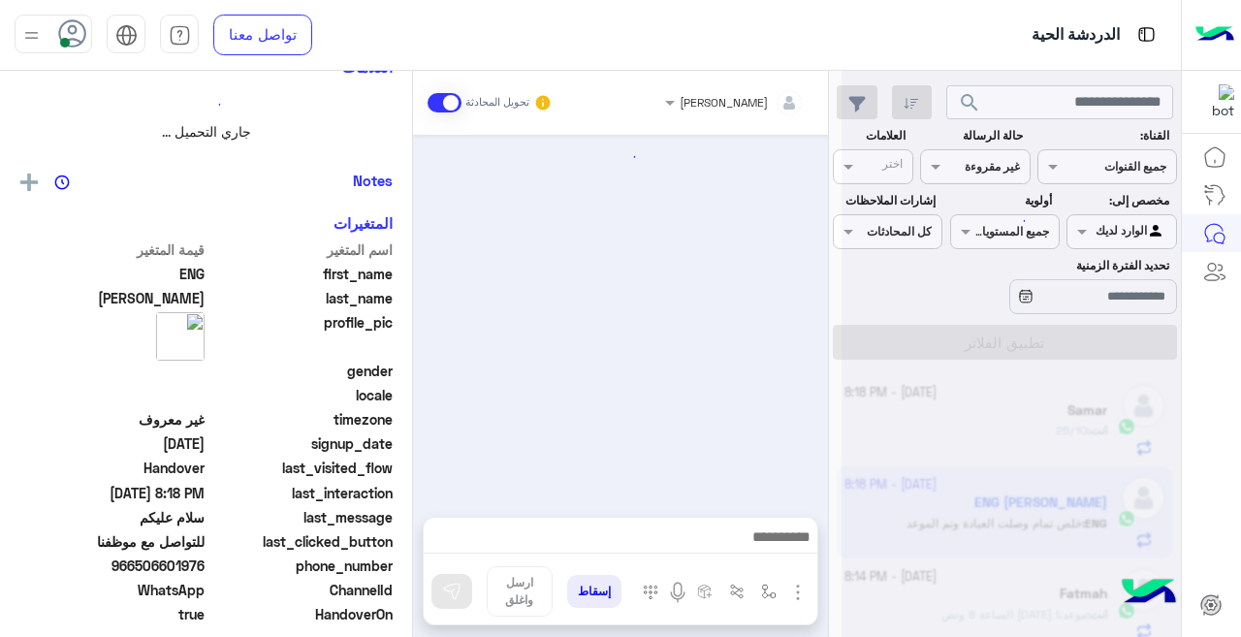
scroll to position [663, 0]
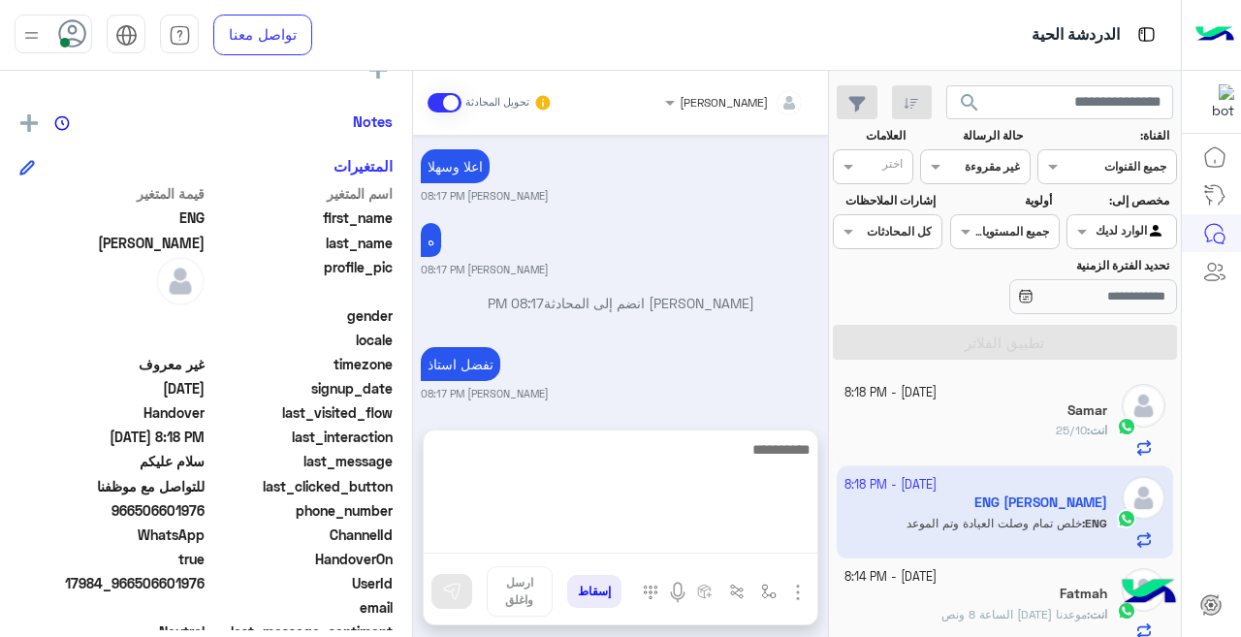
click at [706, 546] on textarea at bounding box center [621, 495] width 394 height 116
type textarea "*"
type textarea "******"
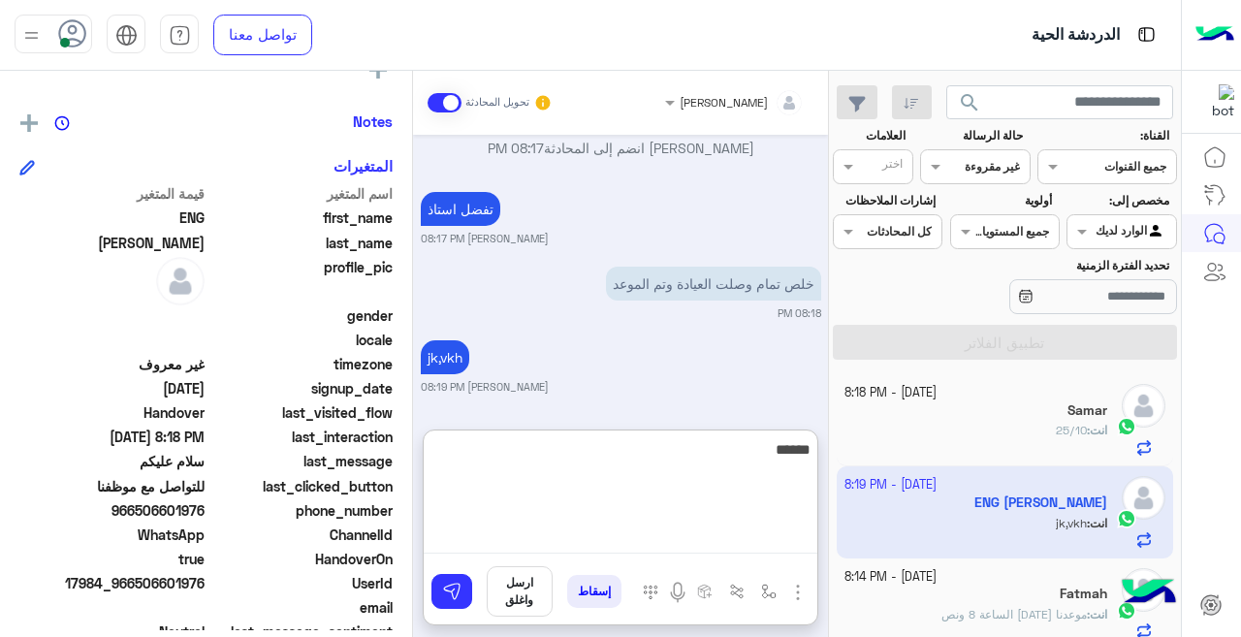
type textarea "******"
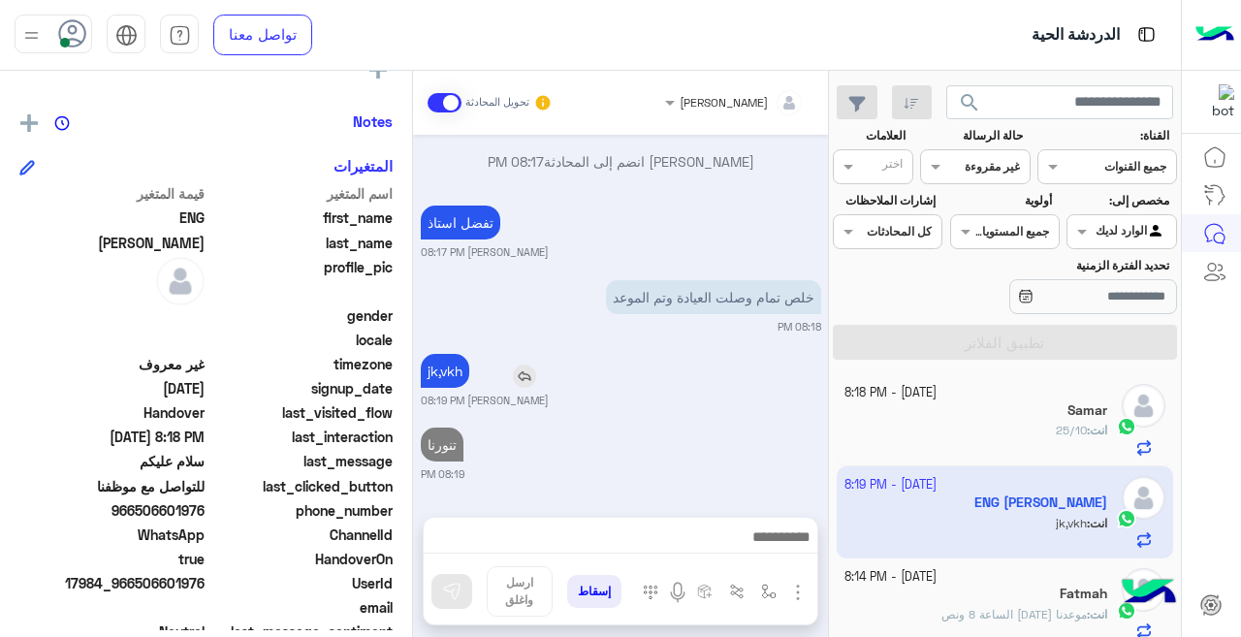
scroll to position [811, 0]
drag, startPoint x: 450, startPoint y: 289, endPoint x: 456, endPoint y: 426, distance: 136.8
click at [523, 250] on small "[PERSON_NAME] 08:17 PM" at bounding box center [485, 252] width 128 height 16
click at [452, 375] on p "jk,vkh" at bounding box center [445, 371] width 48 height 34
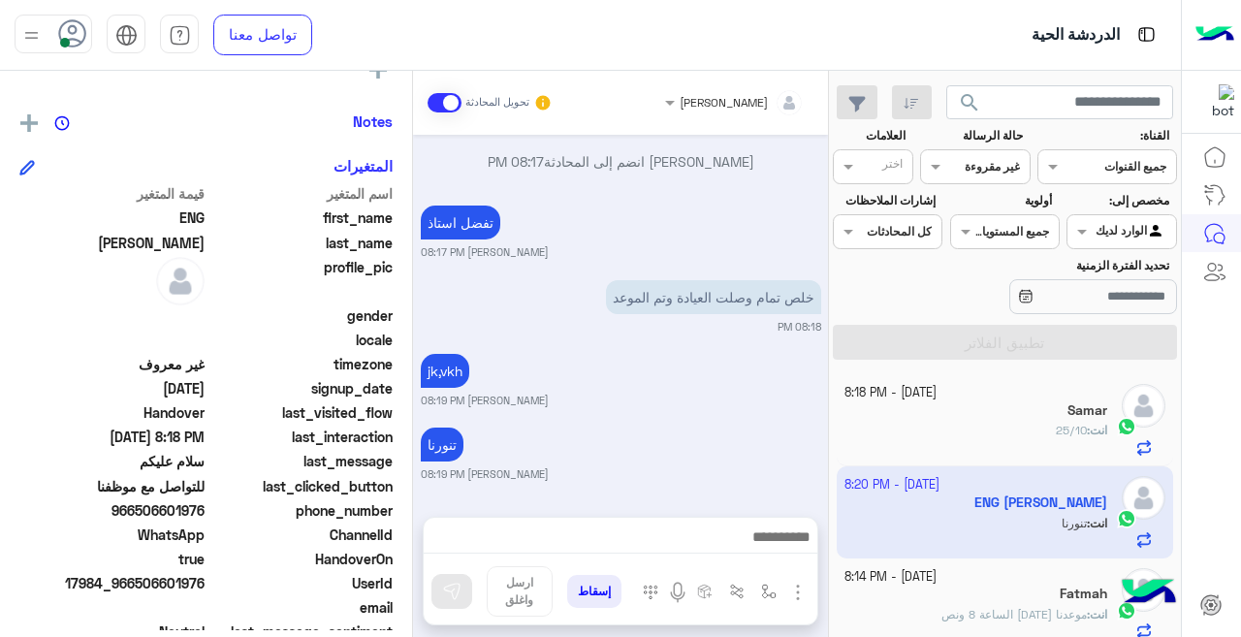
drag, startPoint x: 452, startPoint y: 375, endPoint x: 626, endPoint y: 427, distance: 181.9
click at [626, 427] on div "تنورنا [PERSON_NAME] 08:19 PM" at bounding box center [621, 452] width 400 height 59
click at [957, 171] on div at bounding box center [975, 164] width 108 height 18
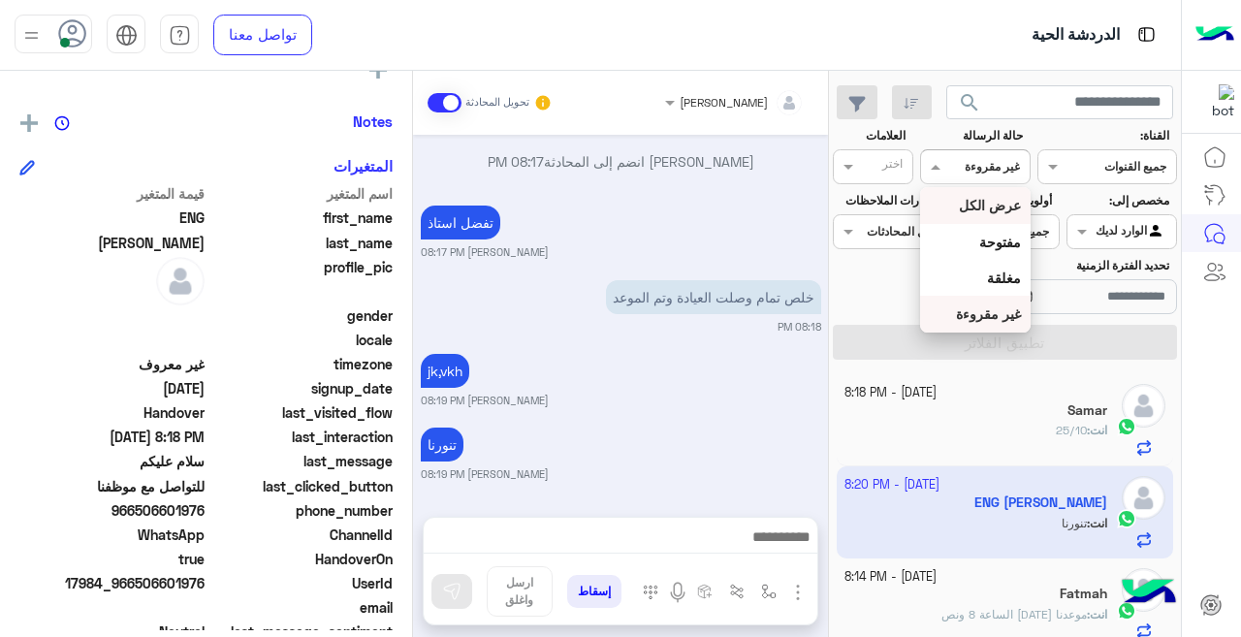
click at [970, 197] on b "عرض الكل" at bounding box center [990, 205] width 62 height 16
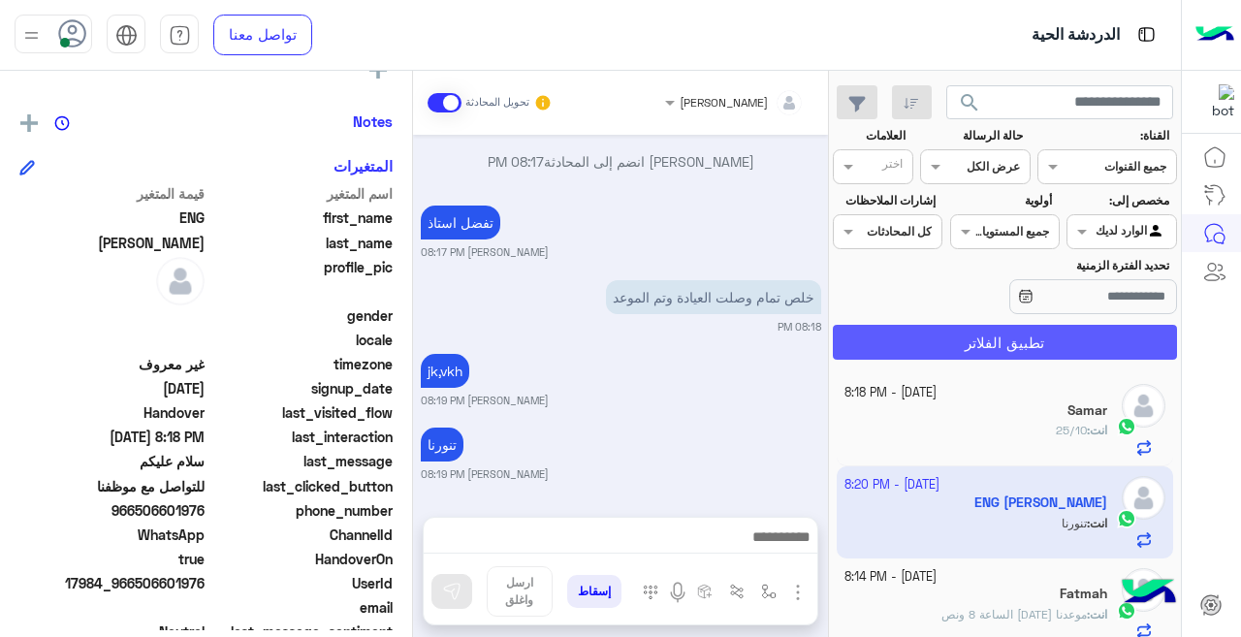
click at [971, 334] on button "تطبيق الفلاتر" at bounding box center [1005, 342] width 344 height 35
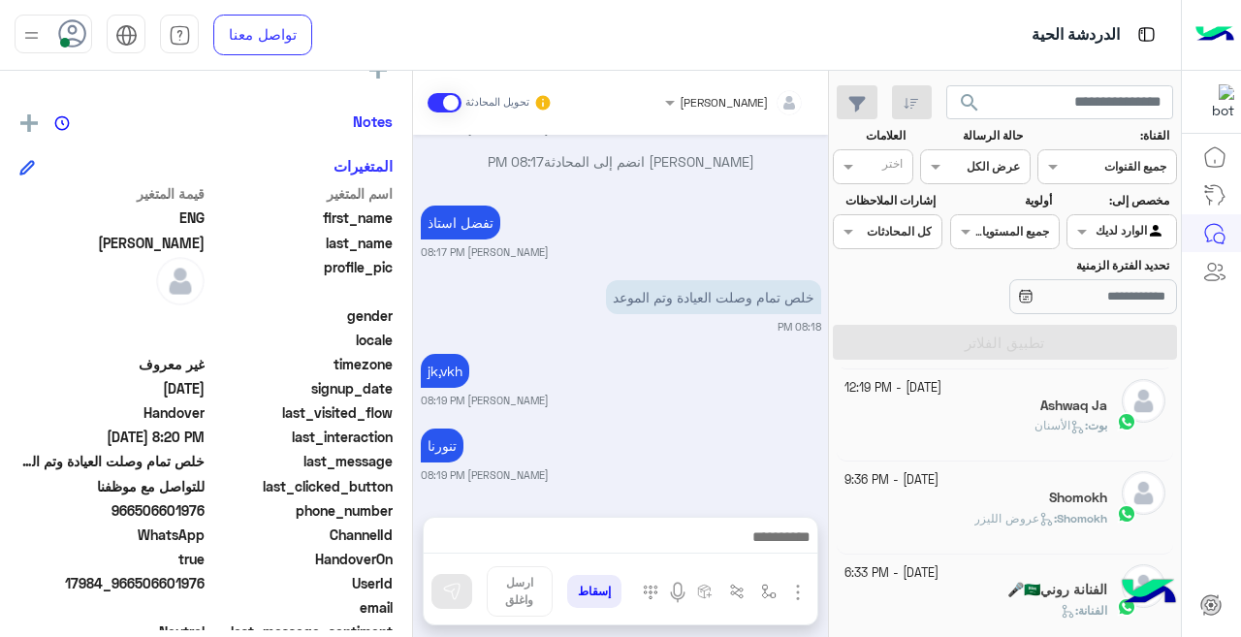
scroll to position [1121, 0]
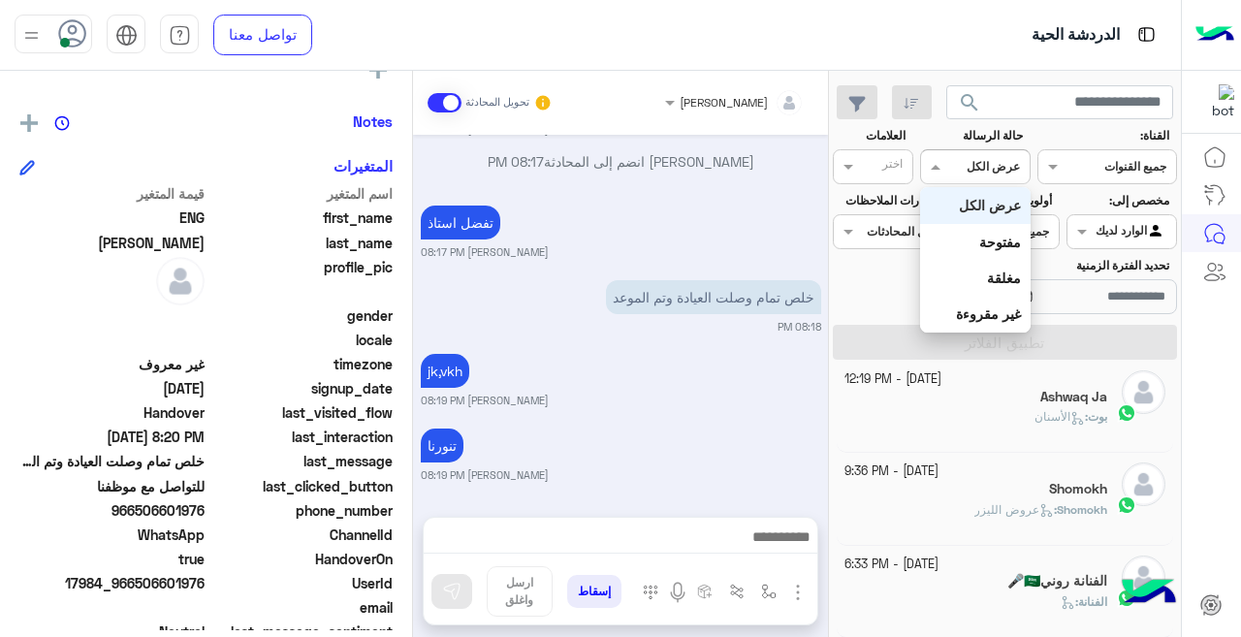
drag, startPoint x: 944, startPoint y: 168, endPoint x: 954, endPoint y: 176, distance: 13.0
click at [951, 170] on div "القناه عرض الكل" at bounding box center [975, 166] width 110 height 35
click at [962, 312] on b "غير مقروءة" at bounding box center [988, 313] width 65 height 16
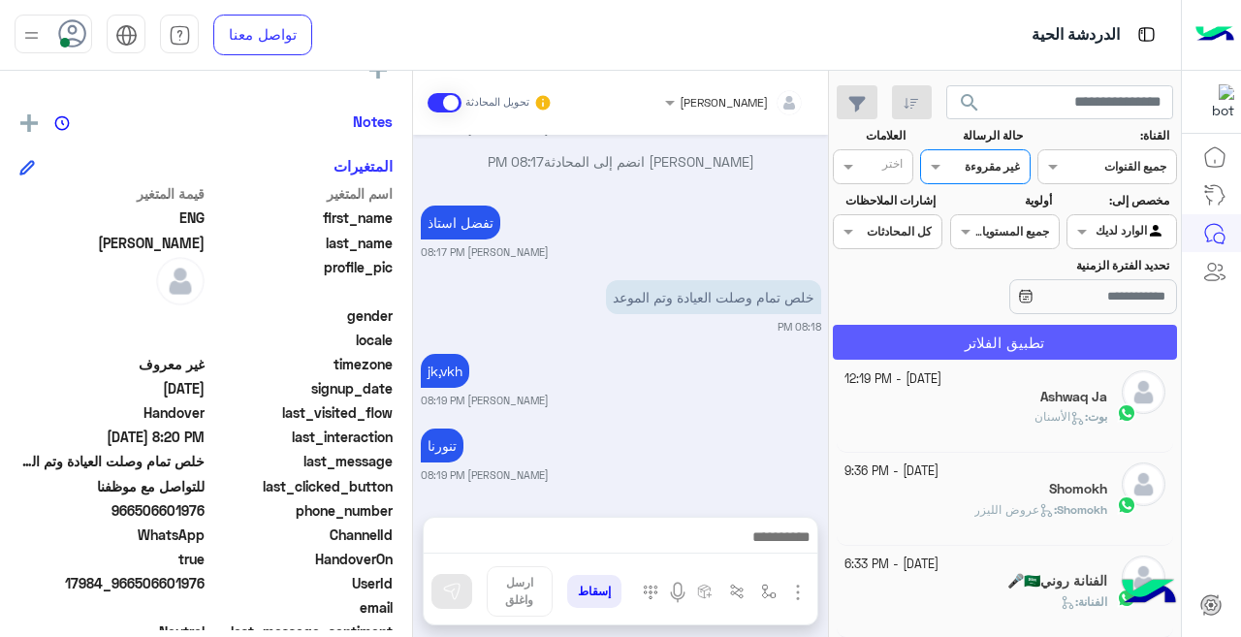
click at [962, 340] on button "تطبيق الفلاتر" at bounding box center [1005, 342] width 344 height 35
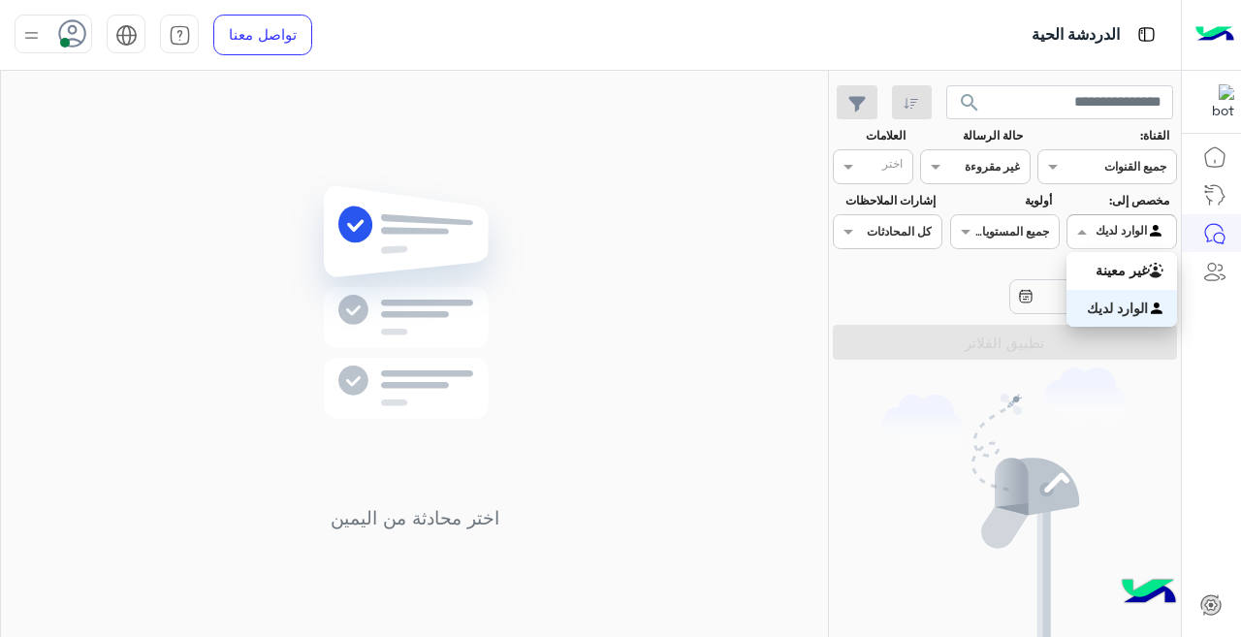
click at [1135, 226] on input "text" at bounding box center [1144, 229] width 45 height 17
click at [1118, 274] on b "غير معينة" at bounding box center [1122, 270] width 52 height 16
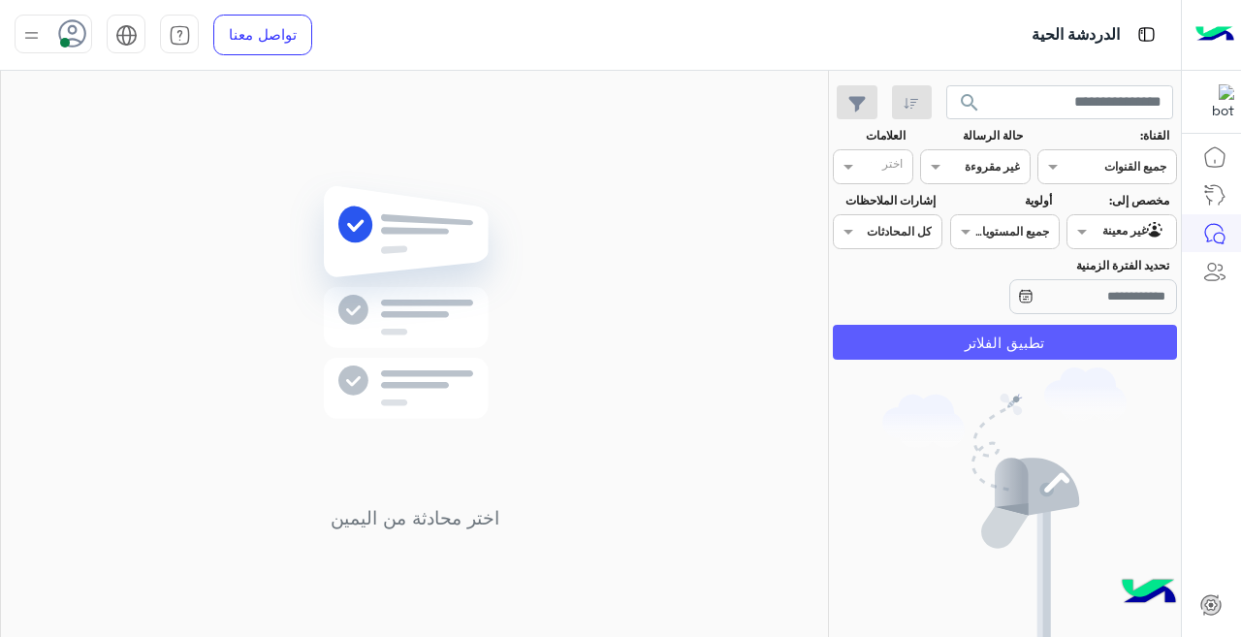
click at [1002, 343] on button "تطبيق الفلاتر" at bounding box center [1005, 342] width 344 height 35
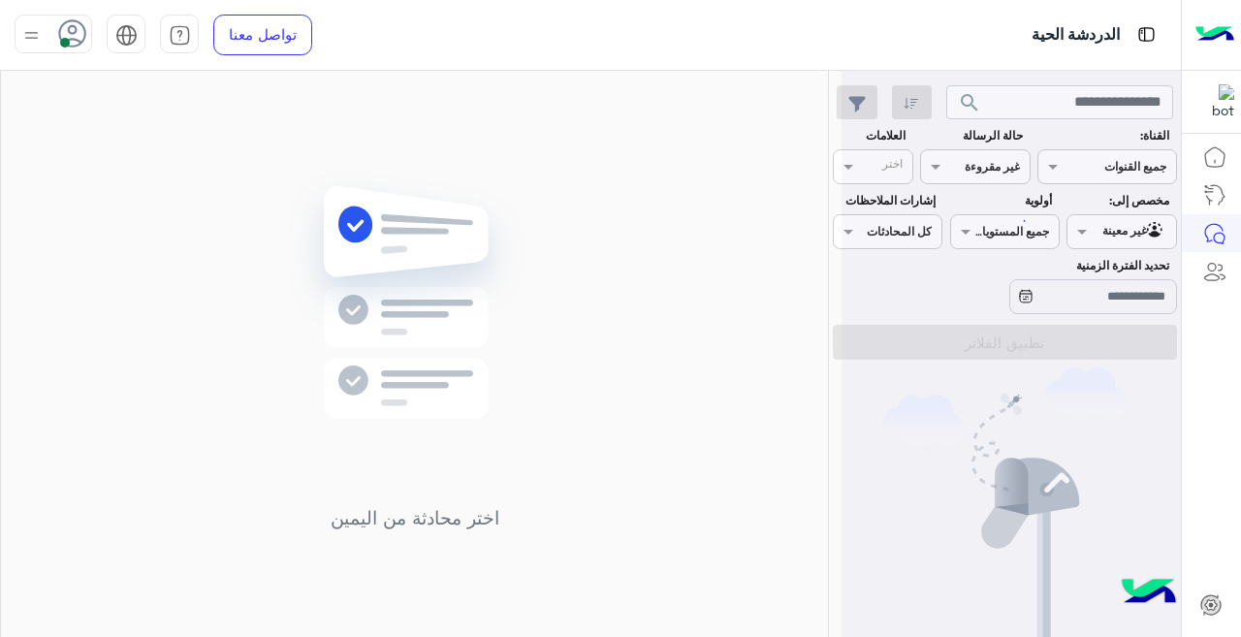
click at [1008, 161] on div at bounding box center [1011, 326] width 339 height 637
click at [1066, 257] on div at bounding box center [1011, 326] width 339 height 637
click at [1153, 239] on div at bounding box center [1011, 326] width 339 height 637
click at [1065, 240] on div at bounding box center [1011, 326] width 339 height 637
click at [1064, 240] on div at bounding box center [1011, 326] width 339 height 637
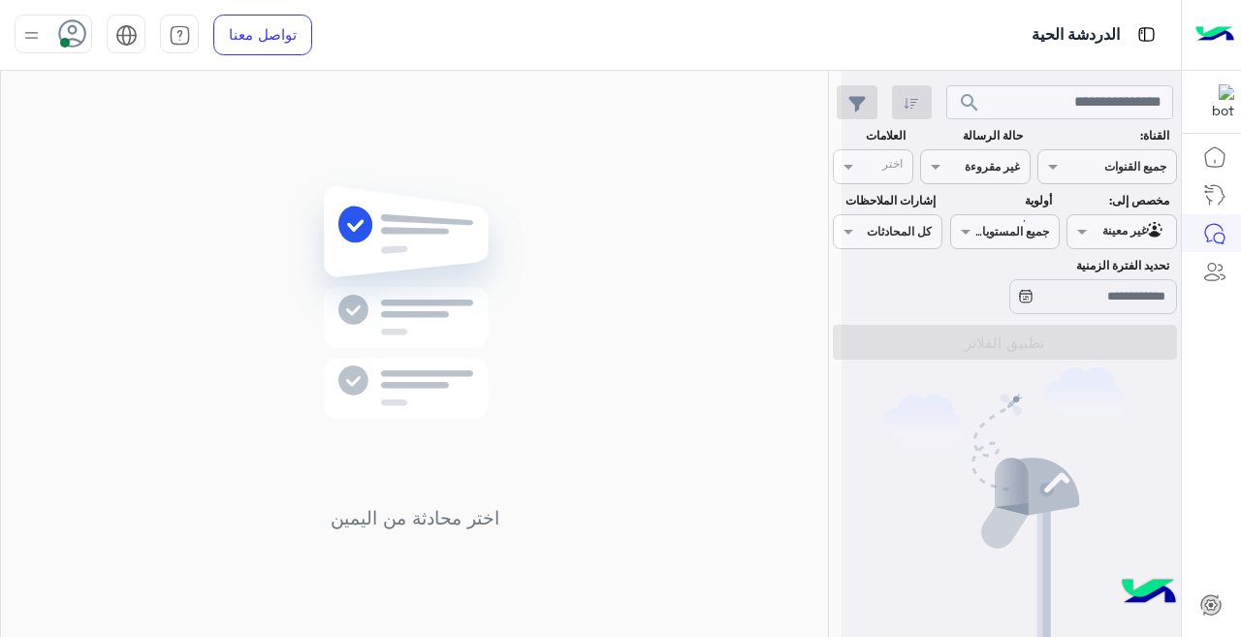
drag, startPoint x: 461, startPoint y: 258, endPoint x: 545, endPoint y: 412, distance: 175.7
drag, startPoint x: 545, startPoint y: 412, endPoint x: 838, endPoint y: 643, distance: 372.8
click at [597, 510] on div "اختر محادثة من اليمين" at bounding box center [414, 358] width 827 height 574
click at [838, 636] on html "الدردشة الحية تواصل معنا مركز المساعدة عربي English search القناة: القناه جميع …" at bounding box center [620, 318] width 1241 height 637
click at [1125, 221] on input "text" at bounding box center [1144, 229] width 45 height 17
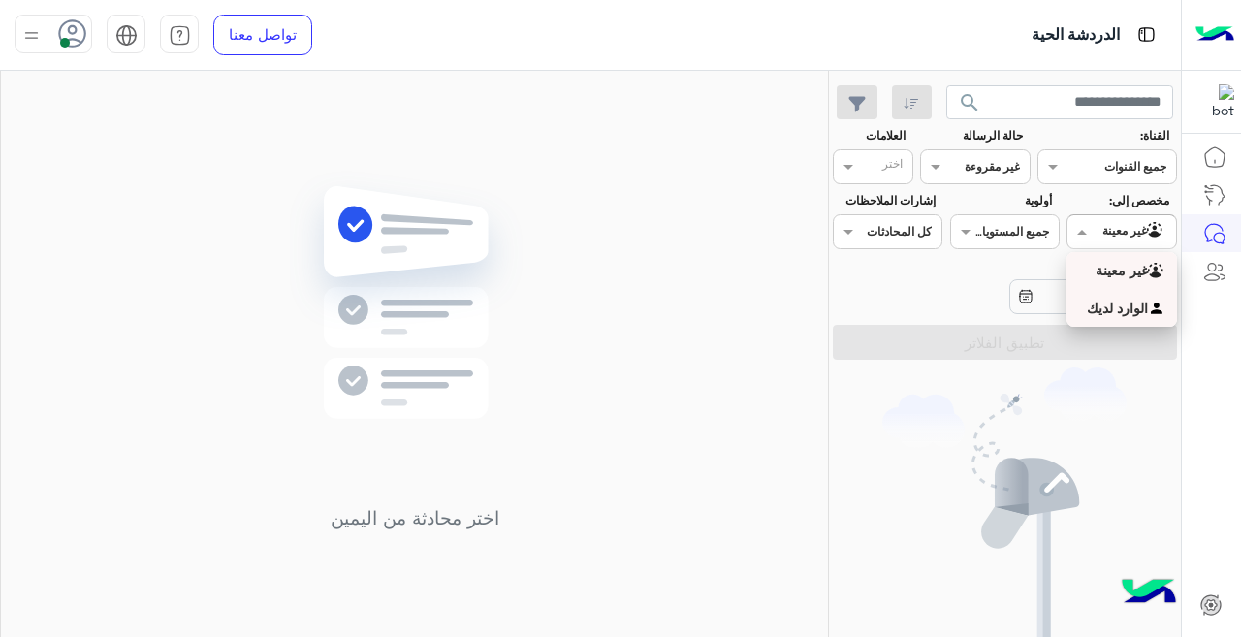
click at [1109, 307] on b "الوارد لديك" at bounding box center [1117, 308] width 61 height 16
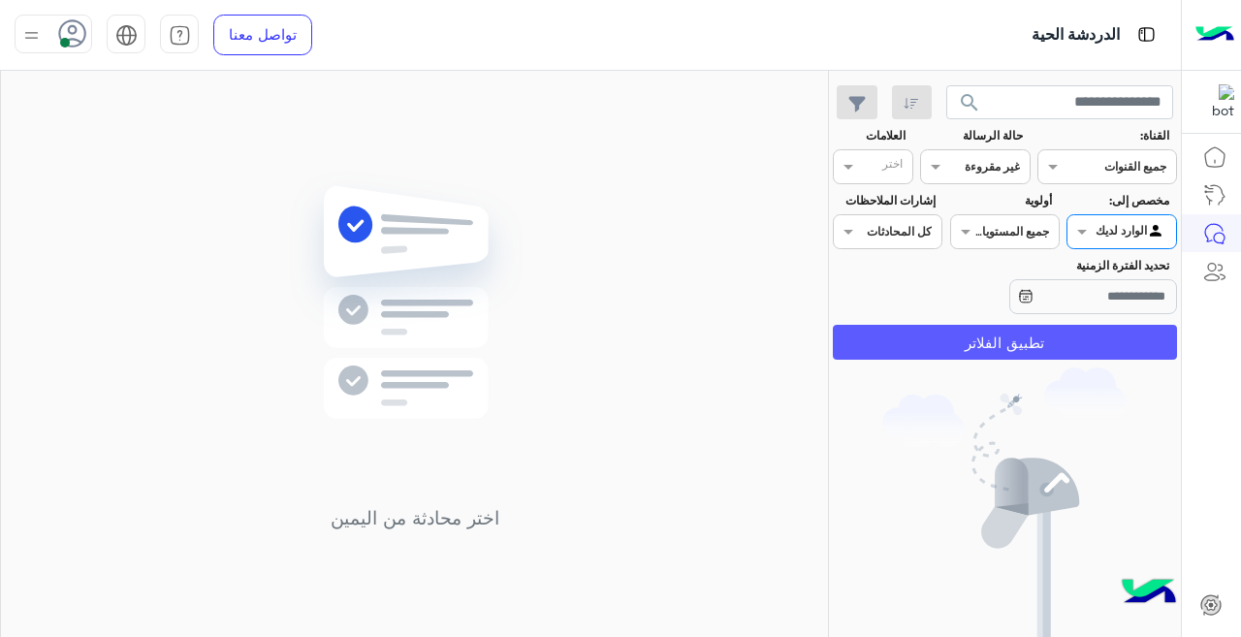
click at [1070, 341] on button "تطبيق الفلاتر" at bounding box center [1005, 342] width 344 height 35
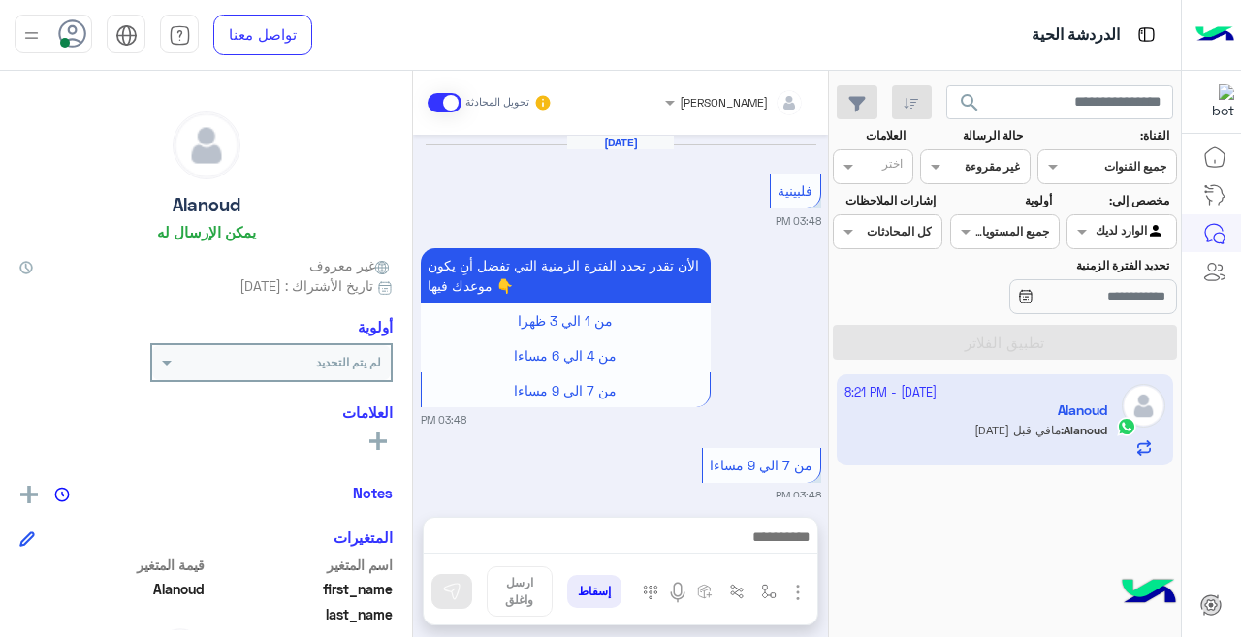
scroll to position [591, 0]
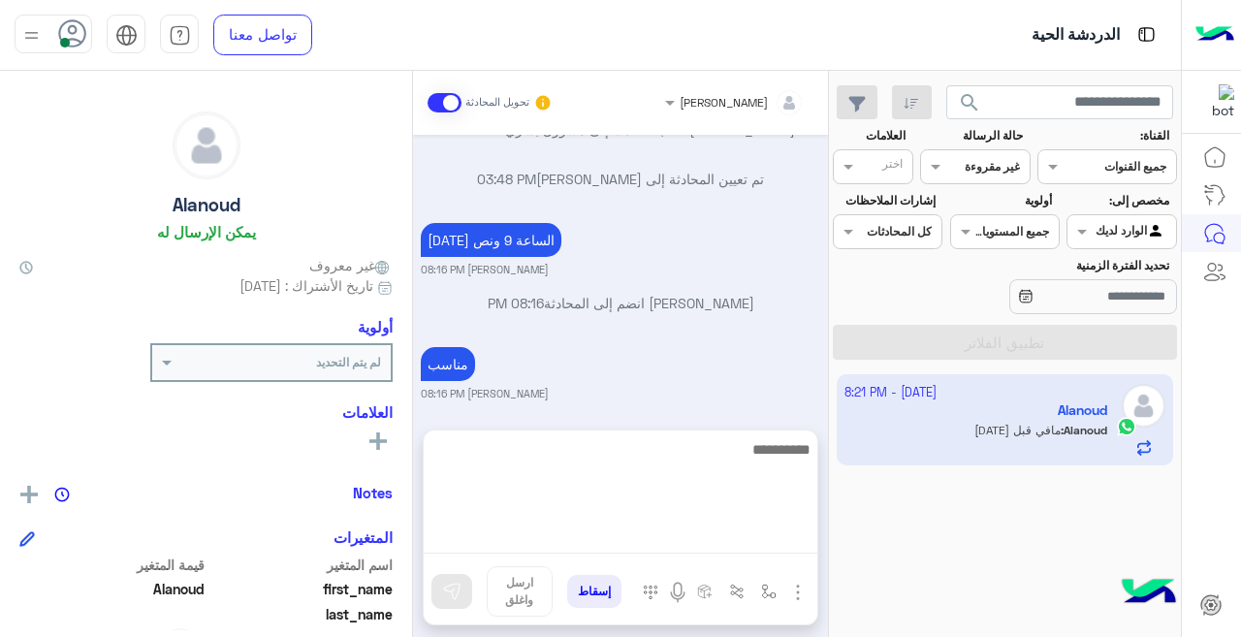
click at [658, 532] on textarea at bounding box center [621, 495] width 394 height 116
type textarea "********"
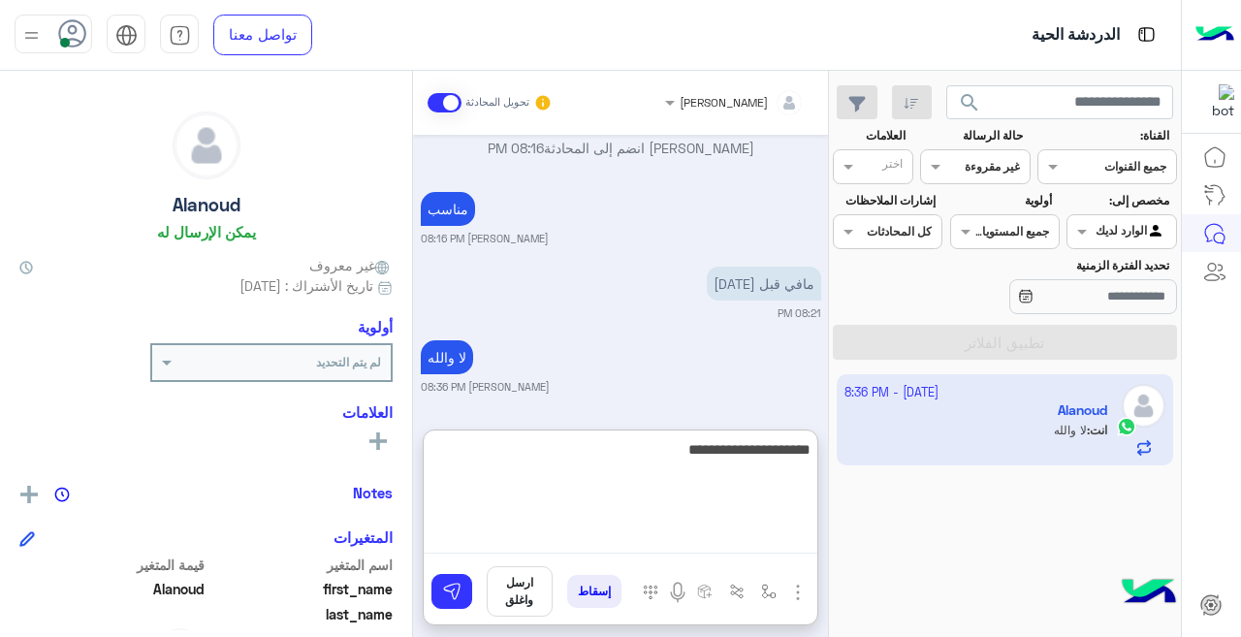
type textarea "**********"
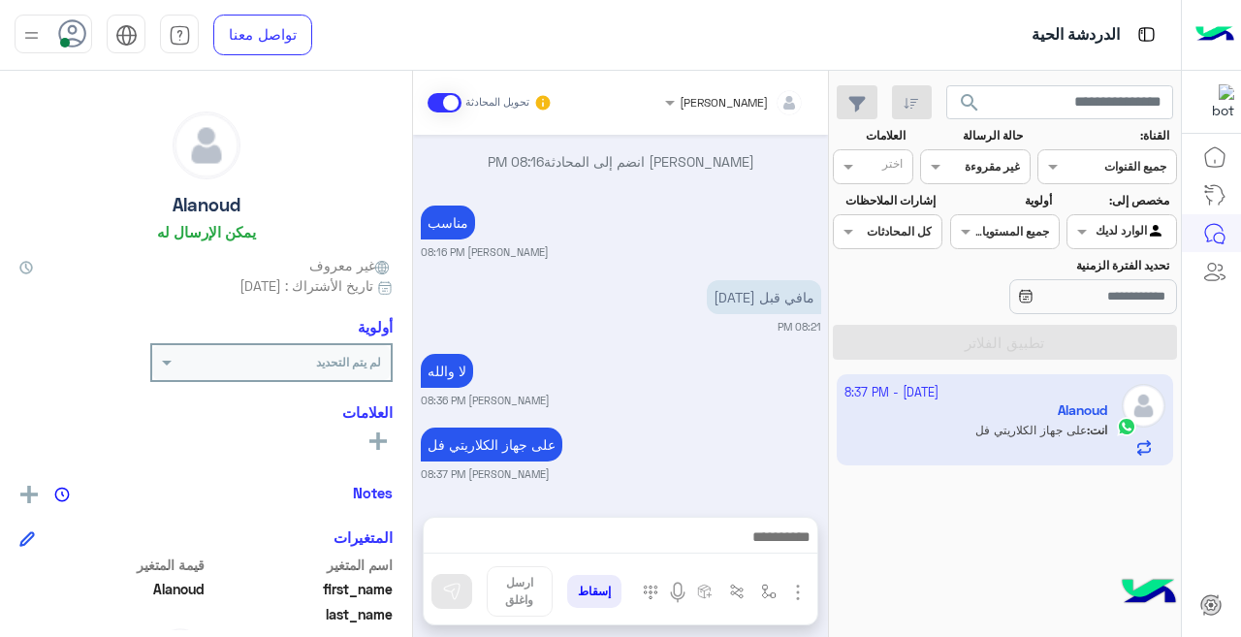
scroll to position [740, 0]
